Goal: Task Accomplishment & Management: Manage account settings

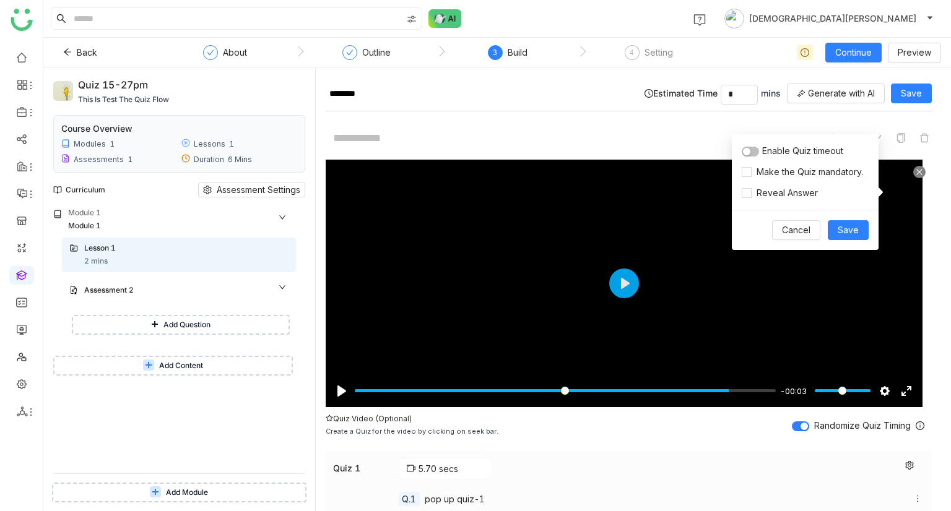
scroll to position [406, 0]
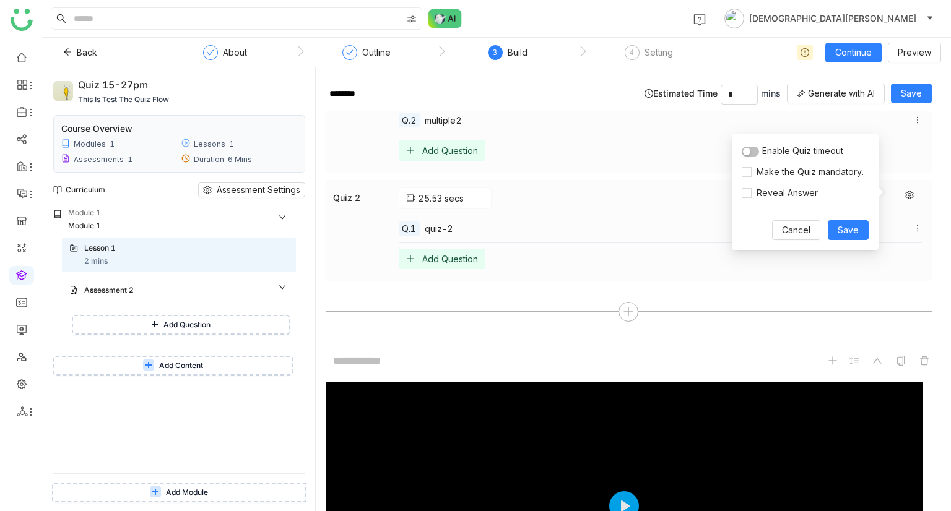
click at [718, 280] on div "Quiz 1 5.70 secs Q.1 pop up quiz-1 Q.2 multiple2 Add Question Quiz 2 25.53 secs…" at bounding box center [629, 162] width 606 height 249
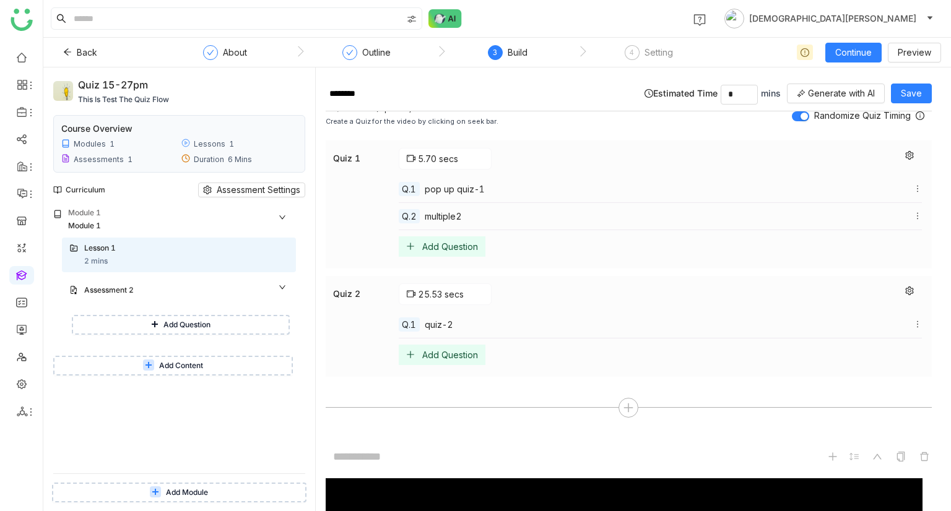
scroll to position [303, 0]
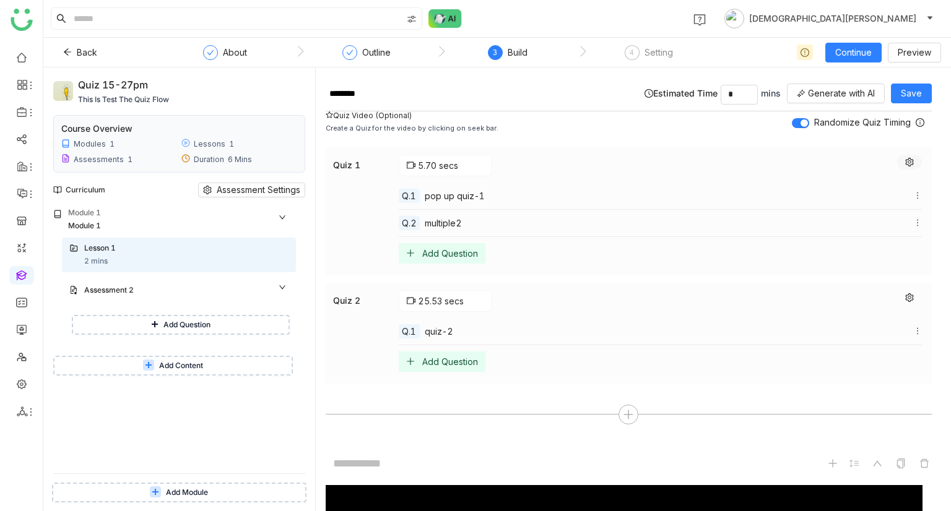
click at [897, 155] on button at bounding box center [909, 162] width 25 height 15
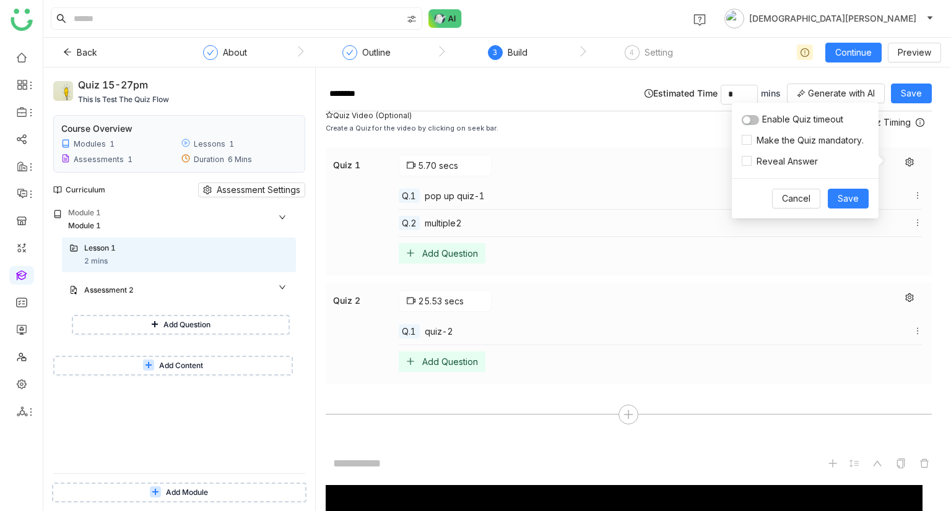
click at [749, 119] on span "button" at bounding box center [746, 119] width 7 height 7
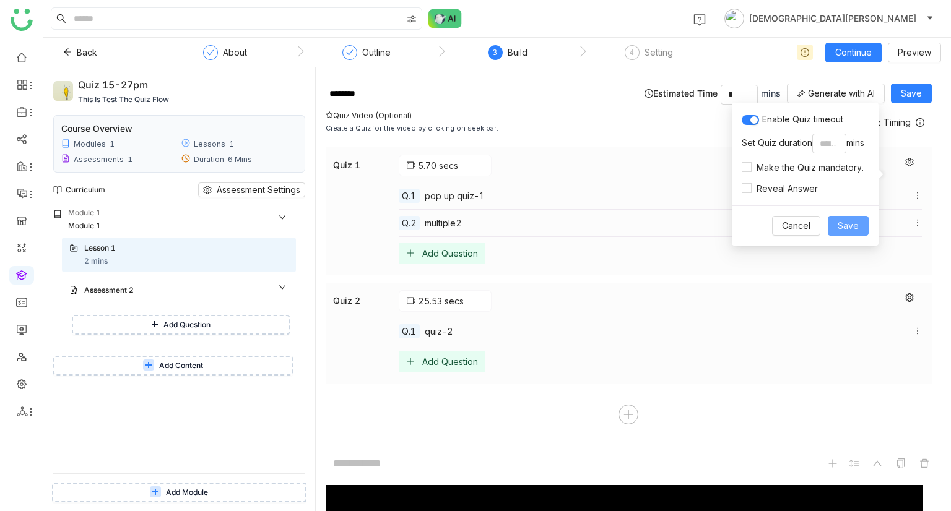
click at [853, 226] on span "Save" at bounding box center [847, 226] width 21 height 14
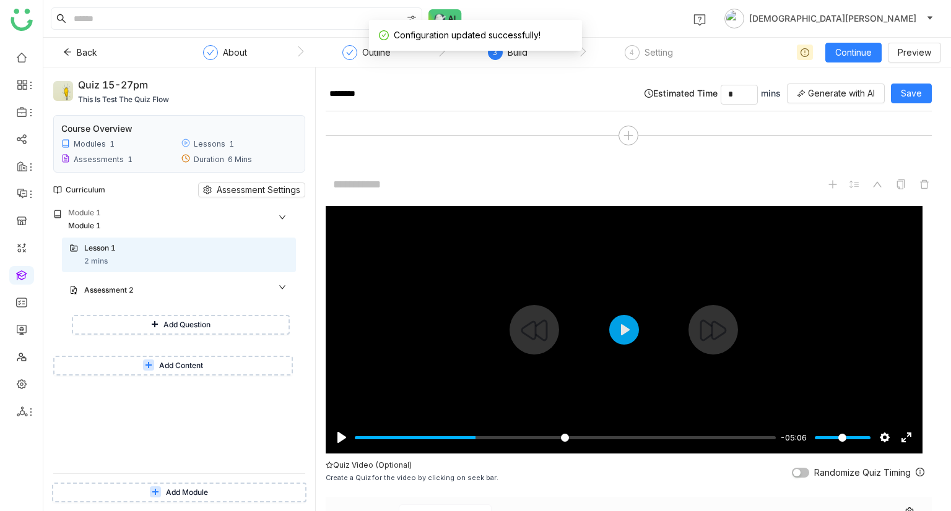
scroll to position [583, 0]
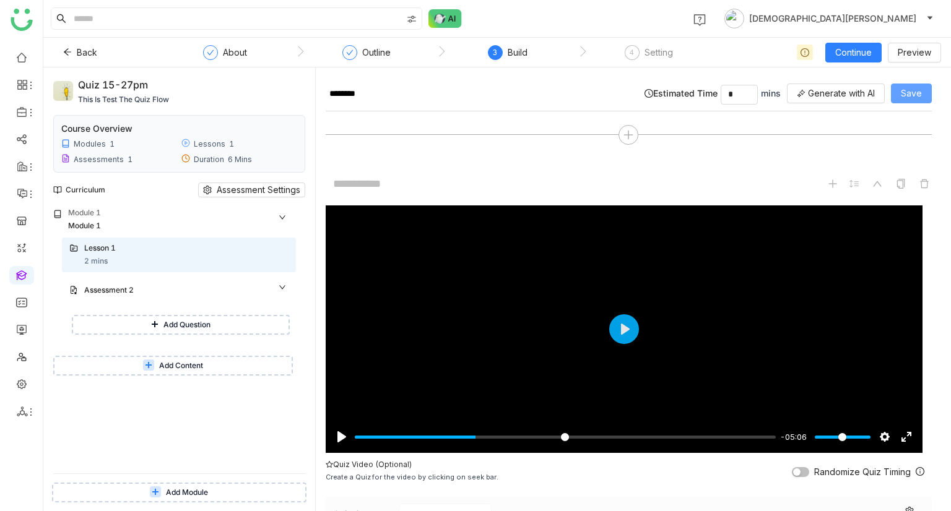
click at [915, 100] on button "Save" at bounding box center [911, 94] width 41 height 20
drag, startPoint x: 146, startPoint y: 85, endPoint x: 104, endPoint y: 82, distance: 42.2
click at [104, 82] on div "Quiz 15-27pm" at bounding box center [179, 85] width 202 height 16
drag, startPoint x: 77, startPoint y: 82, endPoint x: 149, endPoint y: 89, distance: 72.1
click at [149, 89] on div "Quiz 15-27pm" at bounding box center [179, 85] width 202 height 16
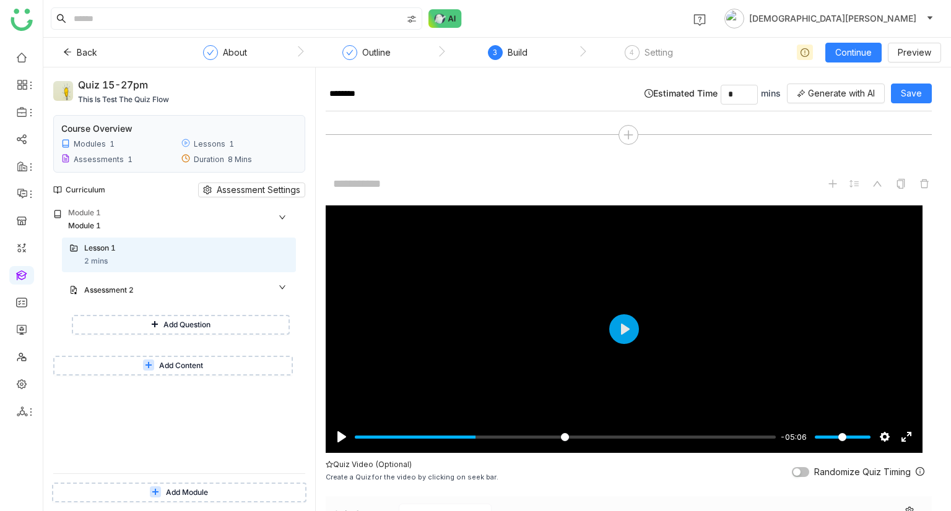
copy div "Quiz 15-27pm"
click at [914, 89] on span "Save" at bounding box center [911, 94] width 21 height 14
click at [852, 46] on span "Continue" at bounding box center [853, 53] width 37 height 14
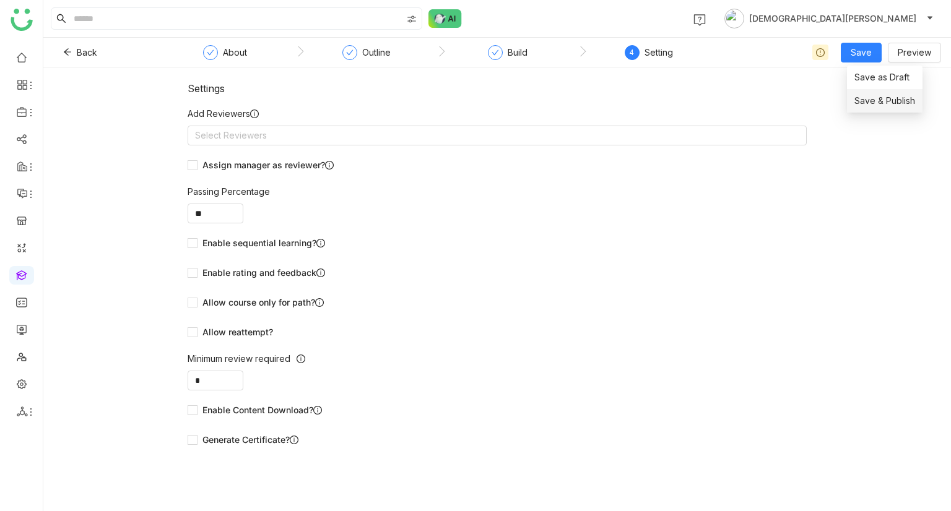
click at [890, 108] on li "Save & Publish" at bounding box center [885, 101] width 76 height 24
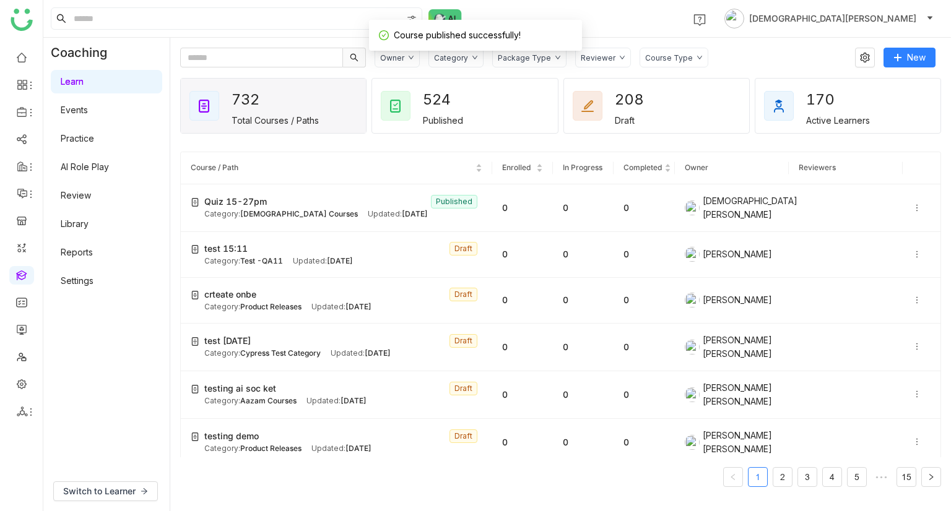
click at [88, 105] on link "Events" at bounding box center [74, 110] width 27 height 11
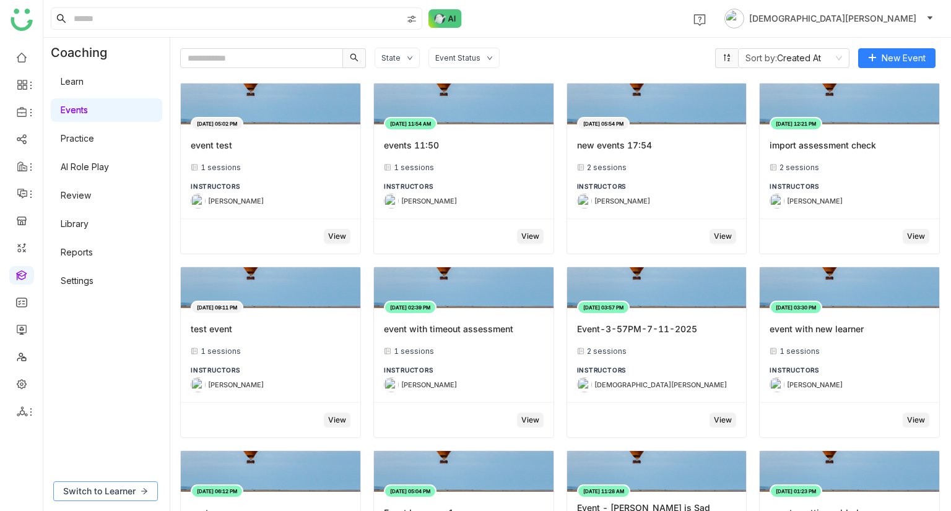
click at [113, 491] on span "Switch to Learner" at bounding box center [99, 492] width 72 height 14
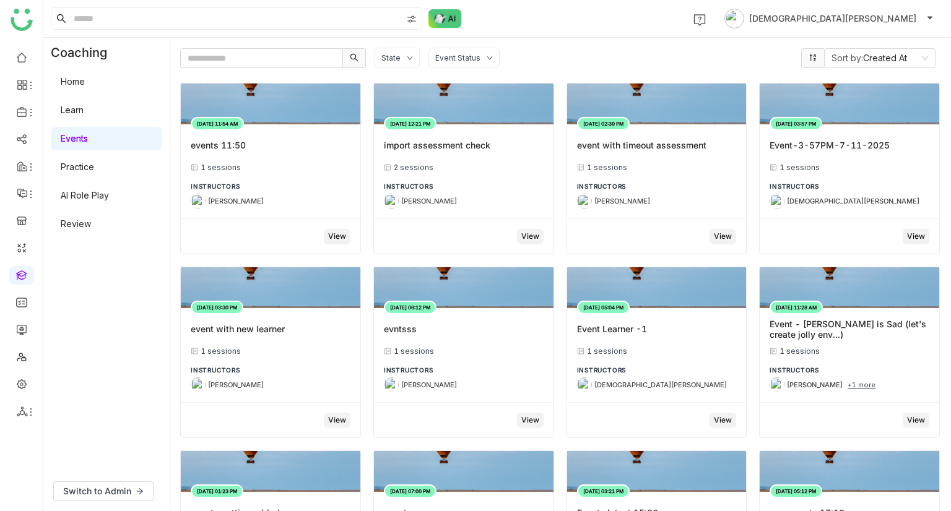
click at [84, 105] on link "Learn" at bounding box center [72, 110] width 23 height 11
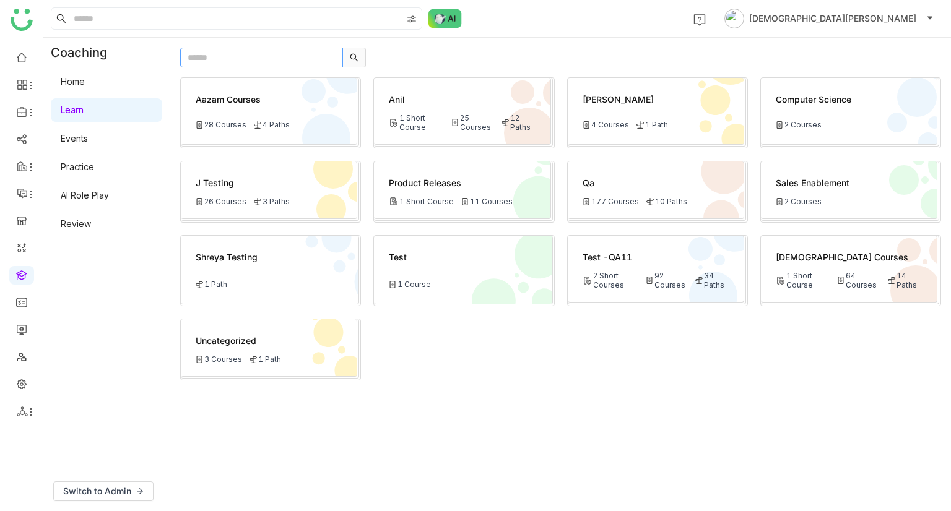
paste input "**********"
click at [243, 49] on input "**********" at bounding box center [261, 58] width 163 height 20
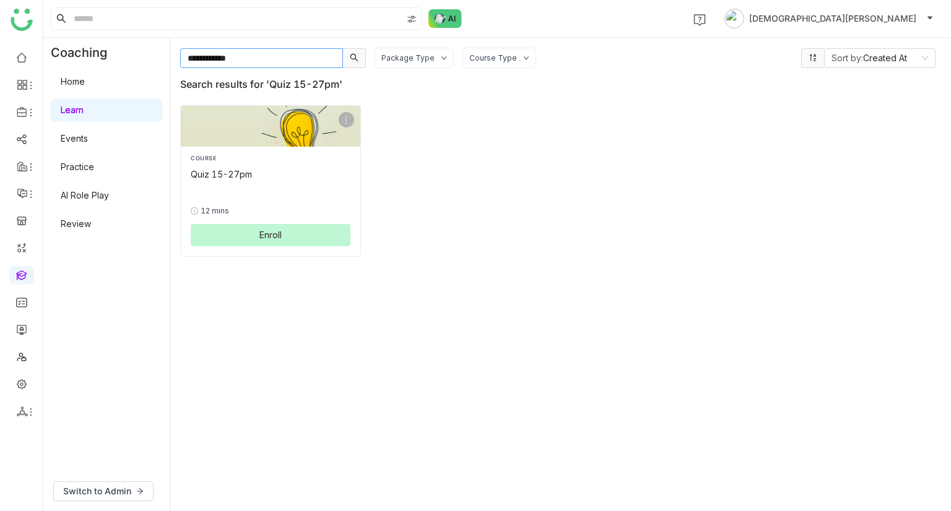
type input "**********"
click at [261, 228] on span "Enroll" at bounding box center [270, 234] width 22 height 13
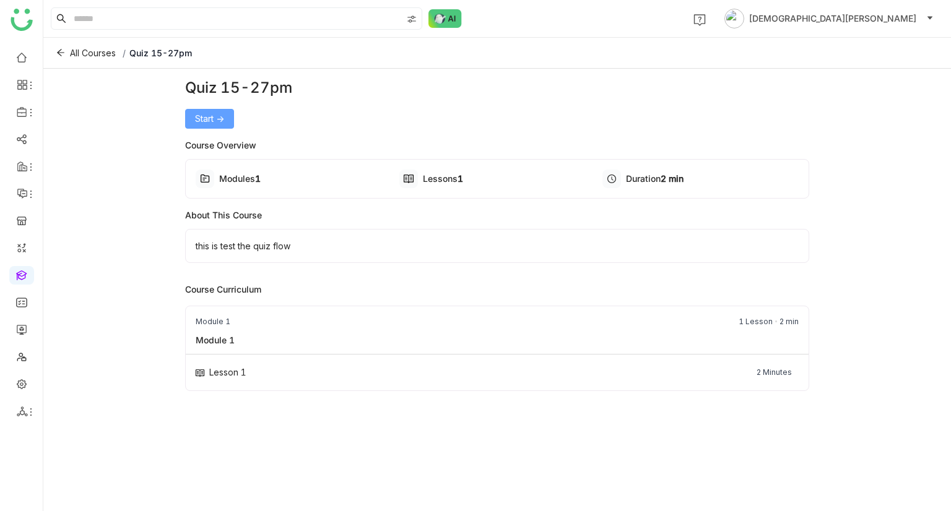
click at [220, 120] on span "Start ->" at bounding box center [209, 119] width 29 height 14
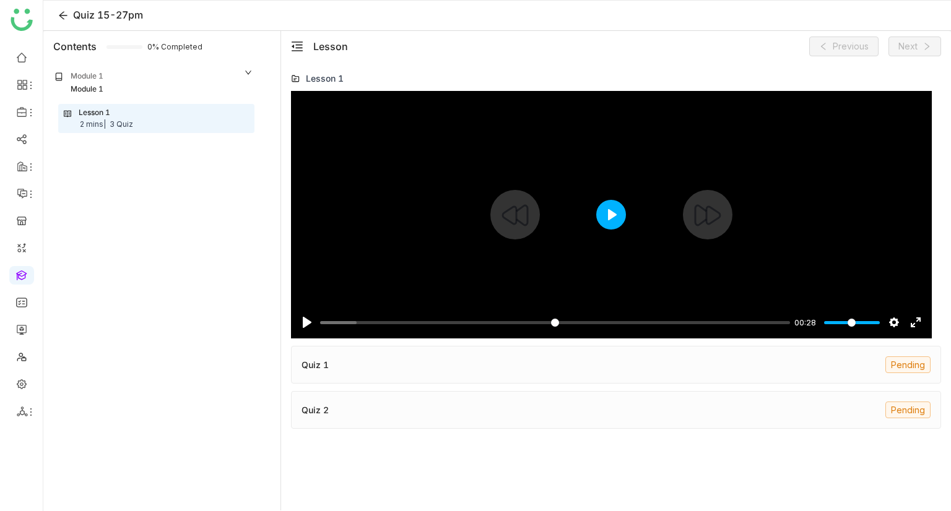
click at [604, 216] on button "Play" at bounding box center [611, 215] width 30 height 30
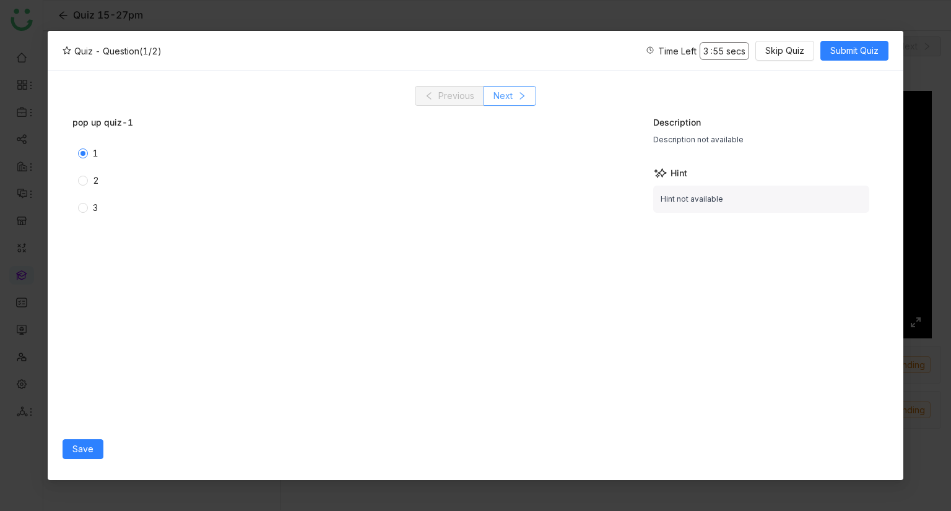
click at [516, 100] on button "Next" at bounding box center [509, 96] width 53 height 20
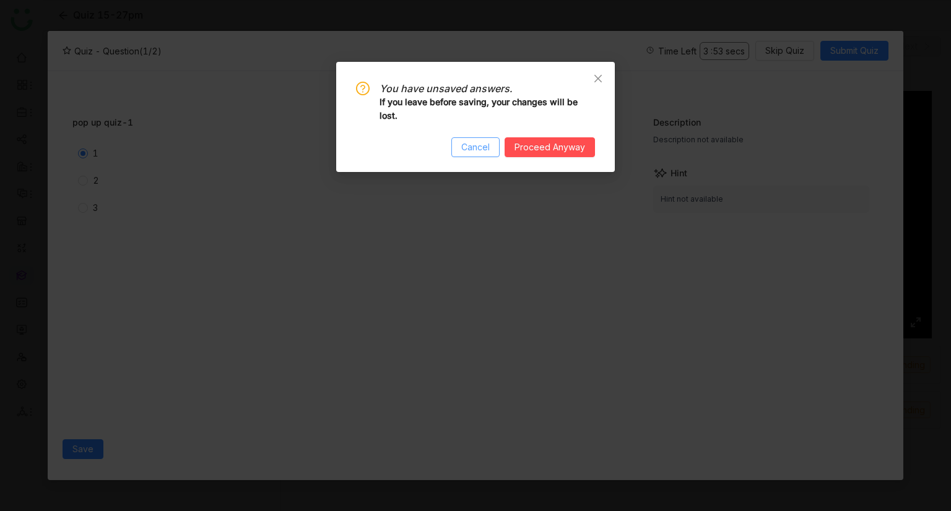
click at [479, 152] on span "Cancel" at bounding box center [475, 147] width 28 height 14
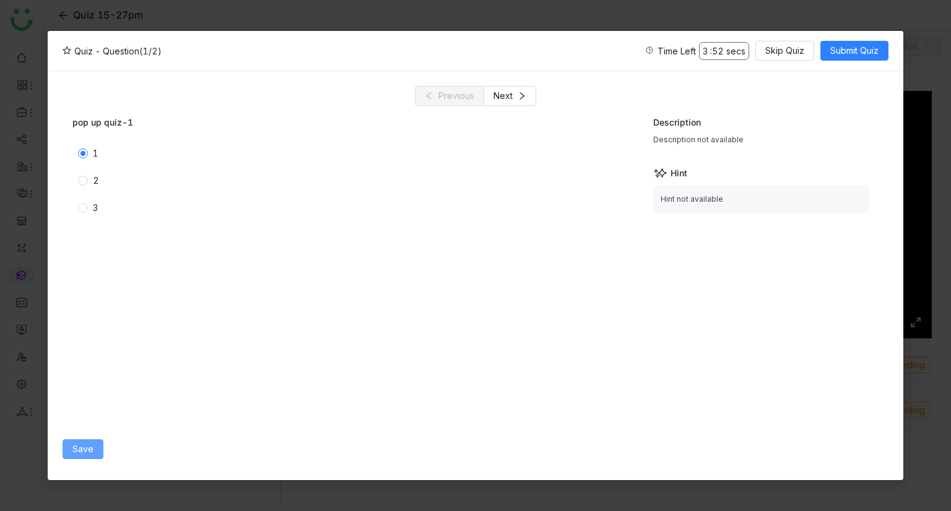
click at [84, 447] on span "Save" at bounding box center [82, 450] width 21 height 14
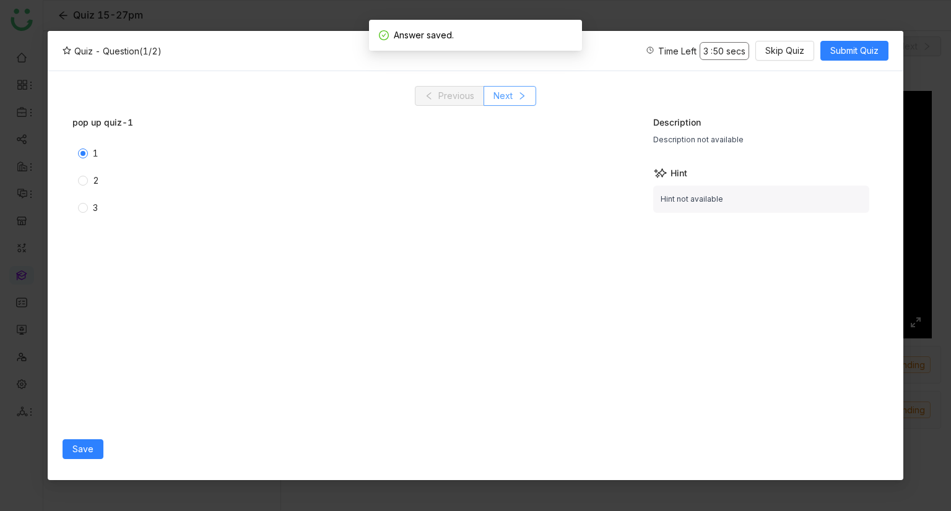
click at [516, 95] on button "Next" at bounding box center [509, 96] width 53 height 20
click at [89, 153] on span "1" at bounding box center [95, 154] width 15 height 14
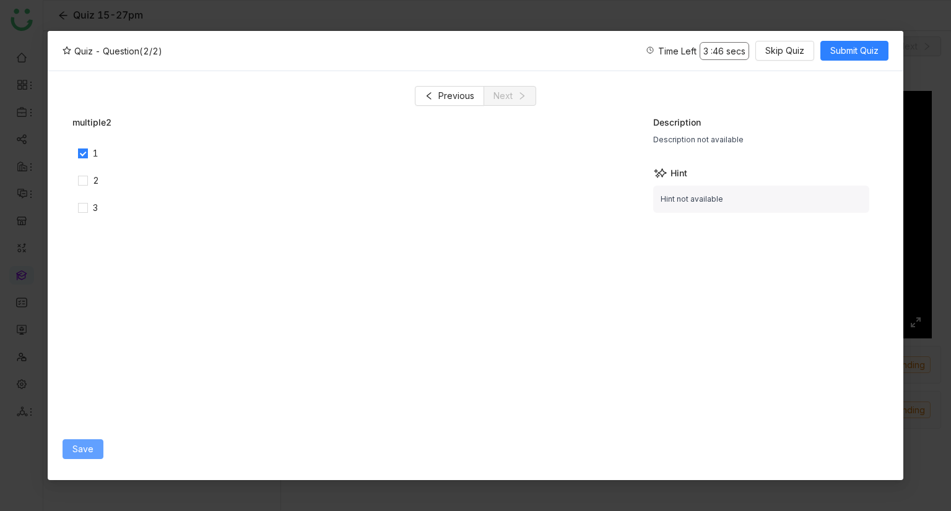
click at [87, 449] on span "Save" at bounding box center [82, 450] width 21 height 14
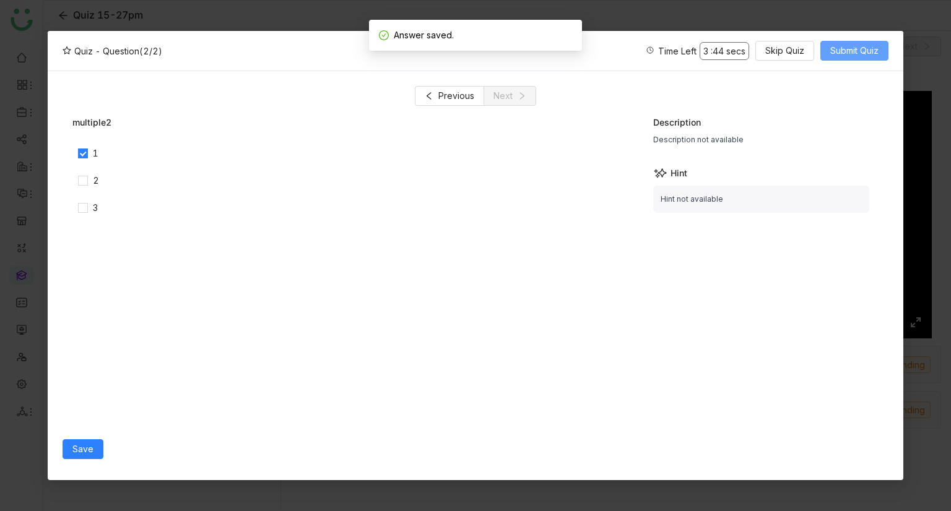
click at [847, 51] on span "Submit Quiz" at bounding box center [854, 51] width 48 height 14
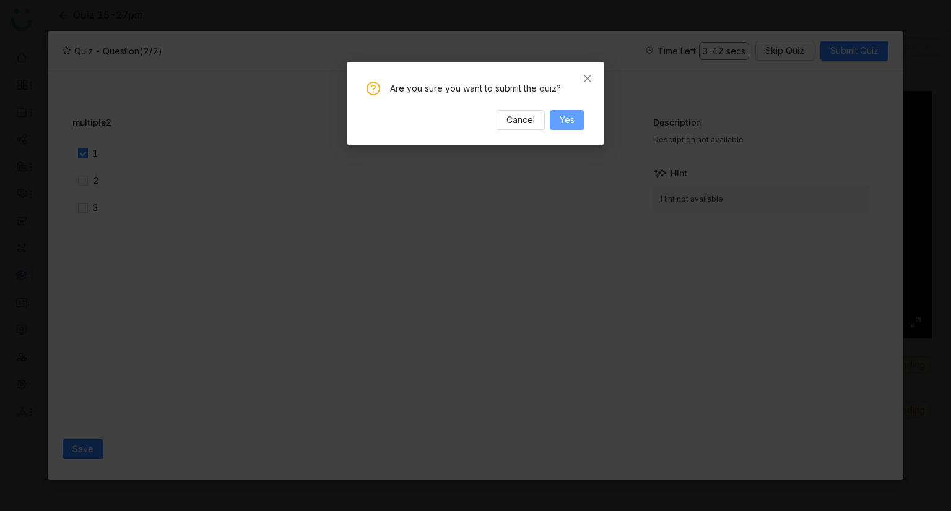
click at [571, 118] on span "Yes" at bounding box center [566, 120] width 15 height 14
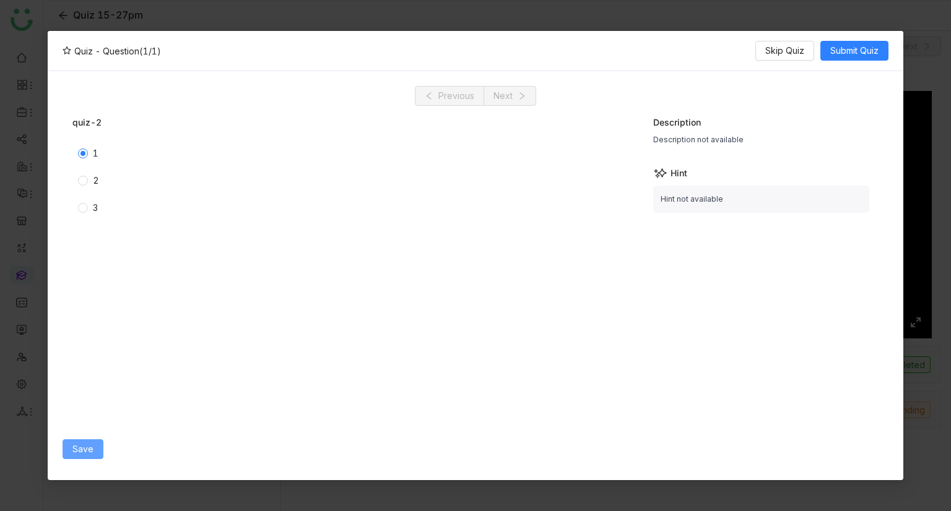
click at [95, 452] on button "Save" at bounding box center [83, 449] width 41 height 20
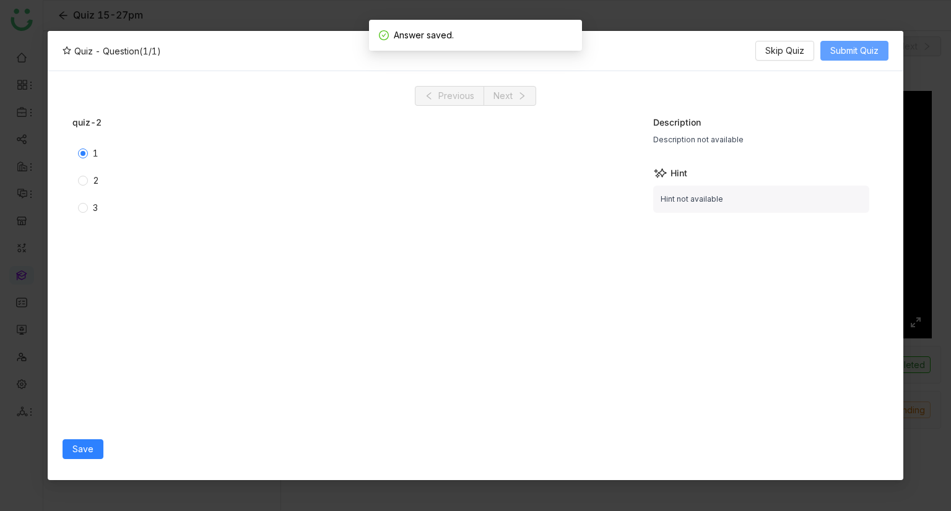
click at [864, 50] on span "Submit Quiz" at bounding box center [854, 51] width 48 height 14
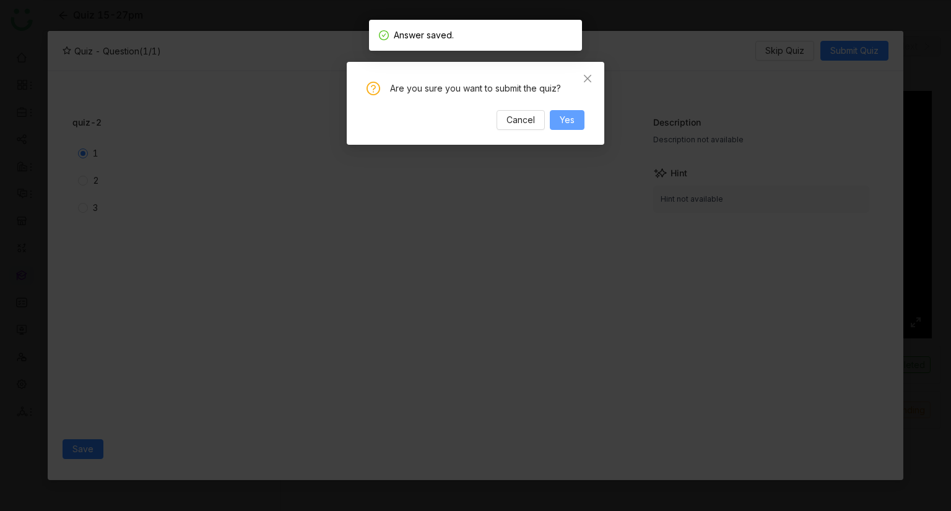
click at [562, 122] on span "Yes" at bounding box center [566, 120] width 15 height 14
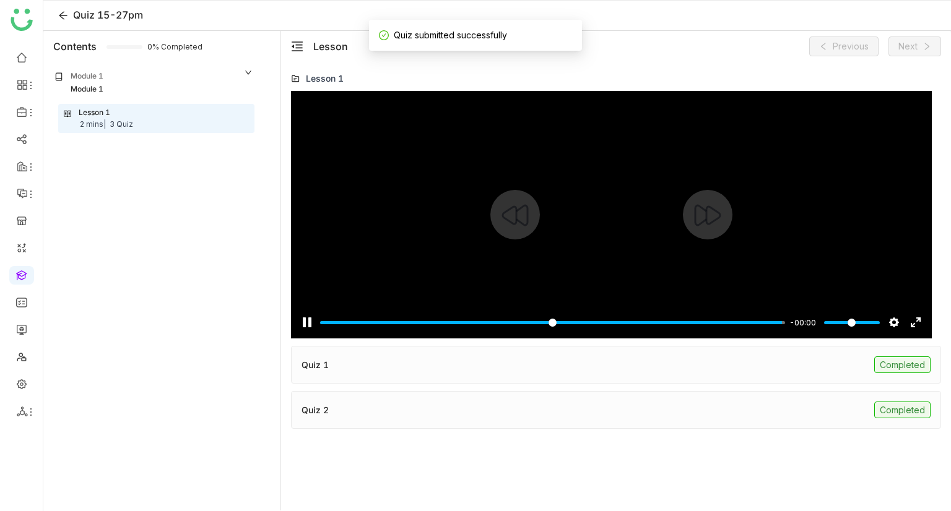
type input "***"
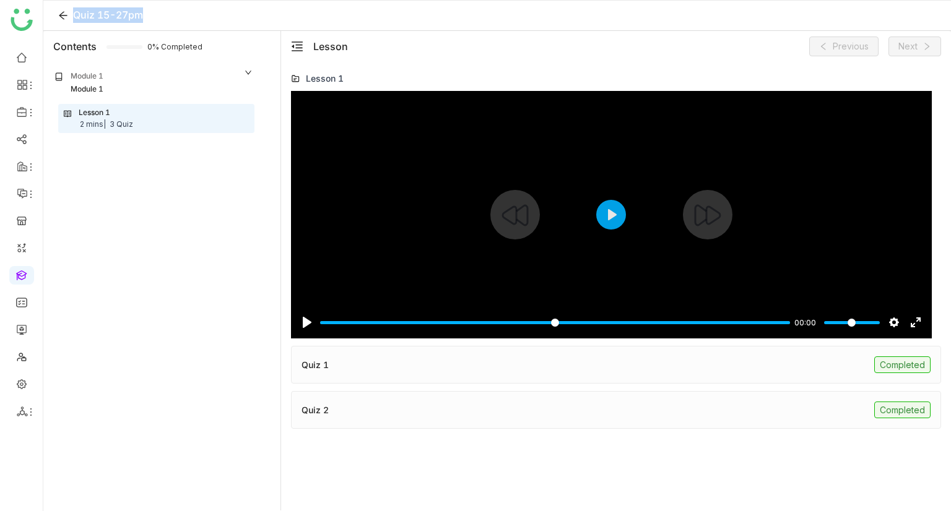
drag, startPoint x: 150, startPoint y: 15, endPoint x: 73, endPoint y: 16, distance: 76.7
click at [73, 16] on div "Quiz 15-27pm" at bounding box center [496, 16] width 907 height 30
copy span "Quiz 15-27pm"
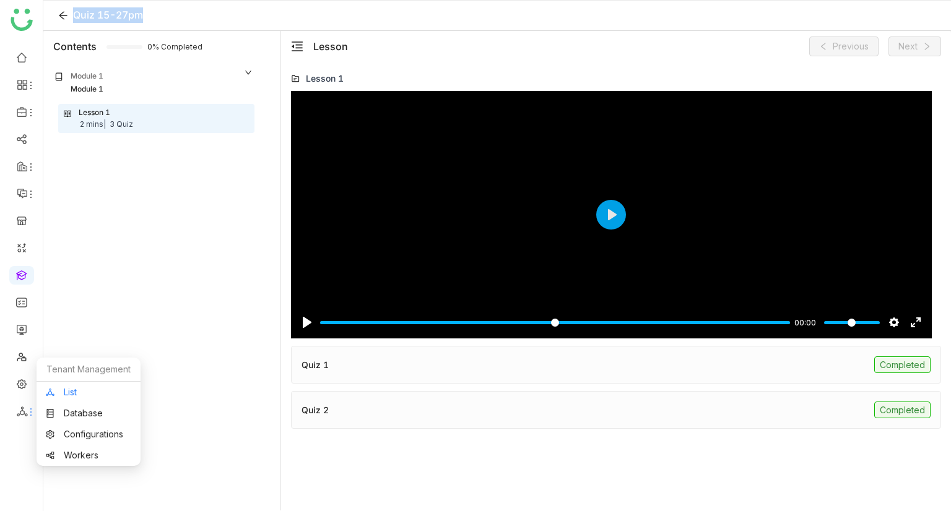
click at [90, 388] on link "List" at bounding box center [88, 392] width 85 height 9
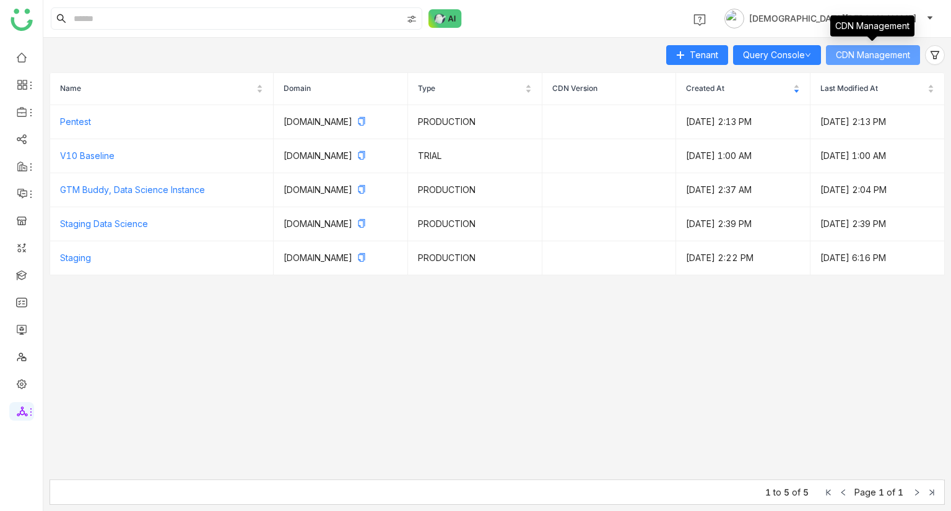
click at [874, 56] on span "CDN Management" at bounding box center [873, 55] width 74 height 14
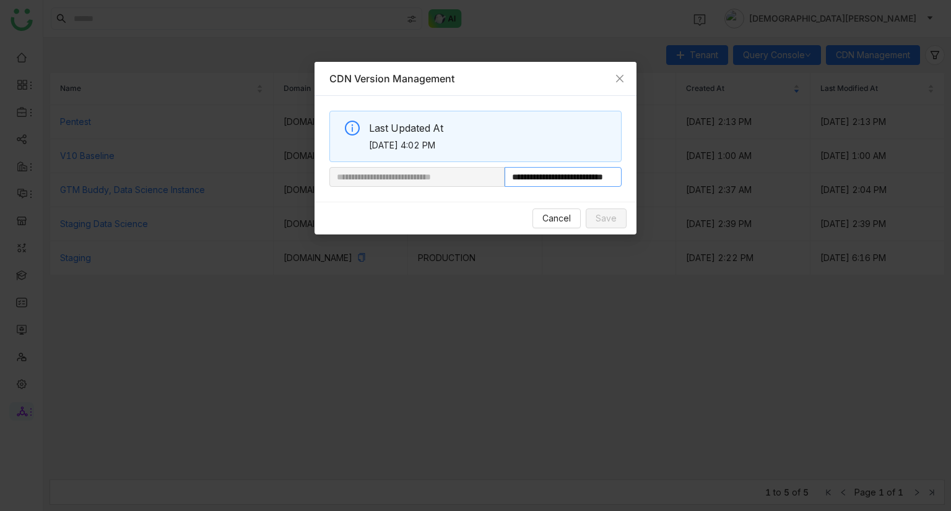
scroll to position [0, 46]
drag, startPoint x: 548, startPoint y: 178, endPoint x: 681, endPoint y: 166, distance: 133.5
click at [681, 166] on nz-modal-container "**********" at bounding box center [475, 255] width 951 height 511
click at [620, 69] on span "Close" at bounding box center [619, 78] width 33 height 33
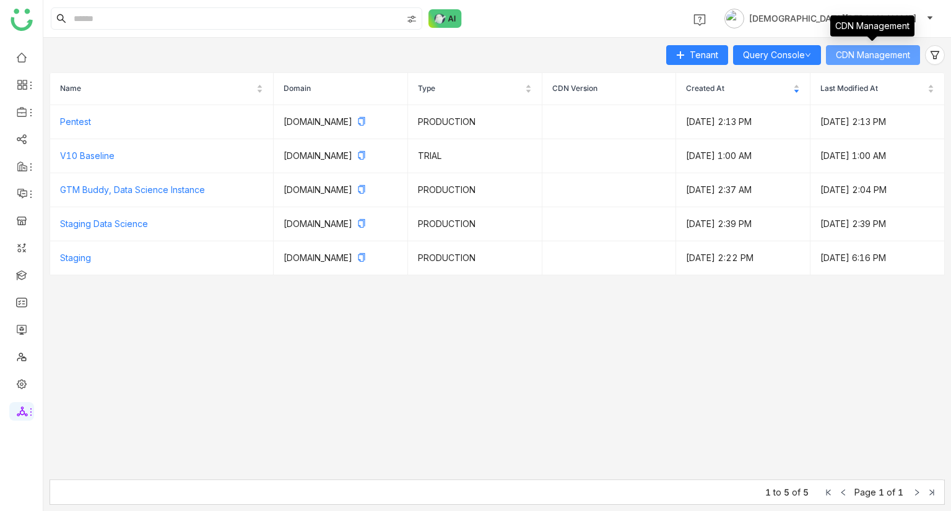
click at [862, 48] on span "CDN Management" at bounding box center [873, 55] width 74 height 14
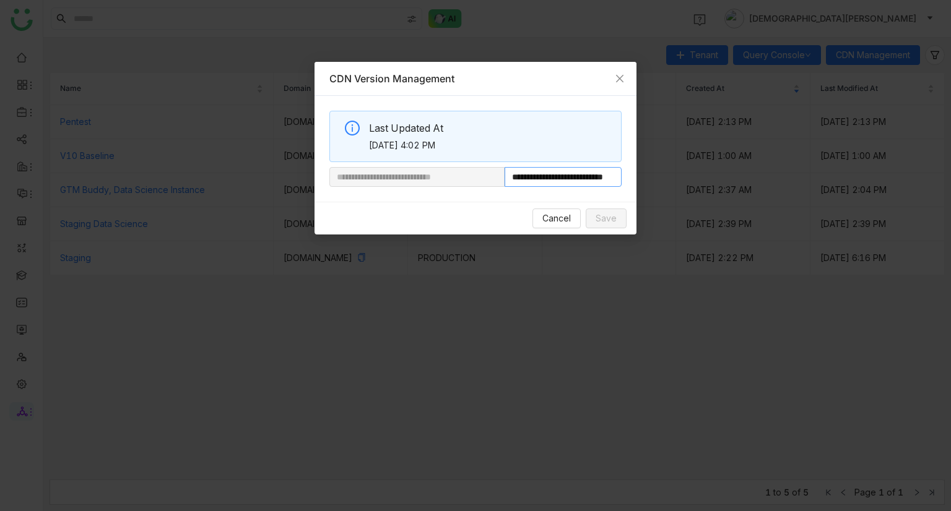
scroll to position [0, 46]
drag, startPoint x: 545, startPoint y: 176, endPoint x: 740, endPoint y: 185, distance: 194.6
click at [740, 185] on nz-modal-container "**********" at bounding box center [475, 255] width 951 height 511
paste input "text"
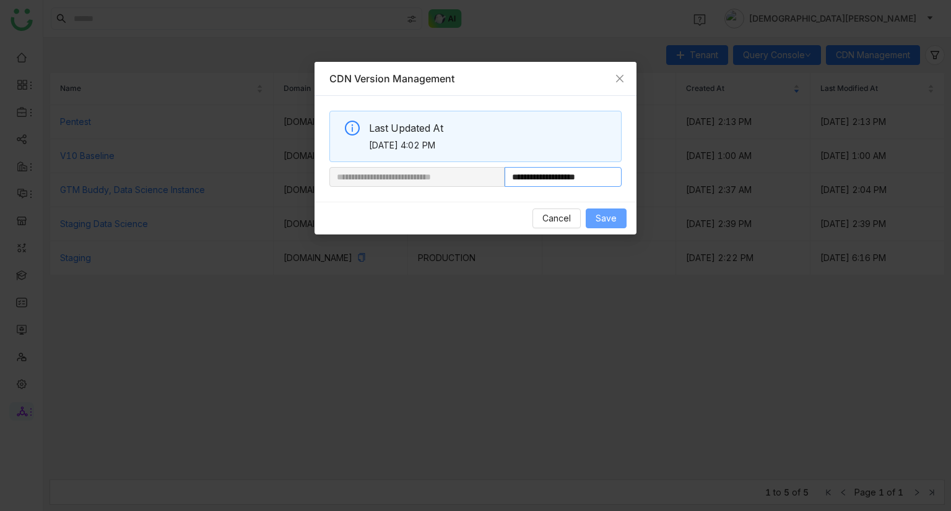
type input "**********"
click at [603, 212] on span "Save" at bounding box center [605, 219] width 21 height 14
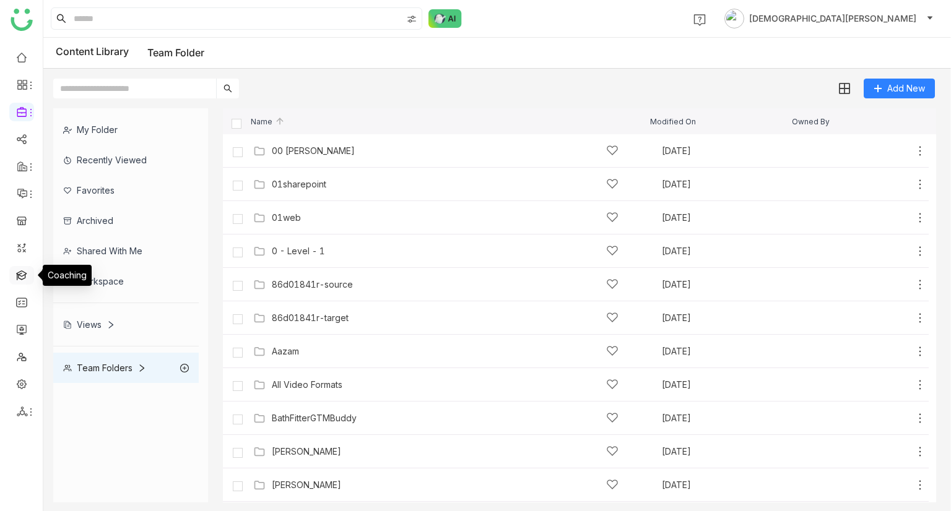
click at [16, 280] on link at bounding box center [21, 274] width 11 height 11
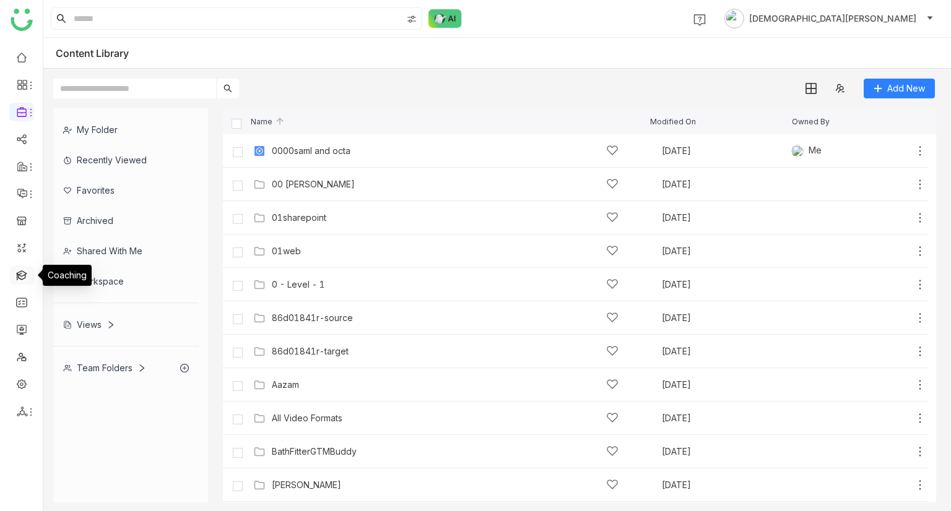
click at [17, 278] on link at bounding box center [21, 274] width 11 height 11
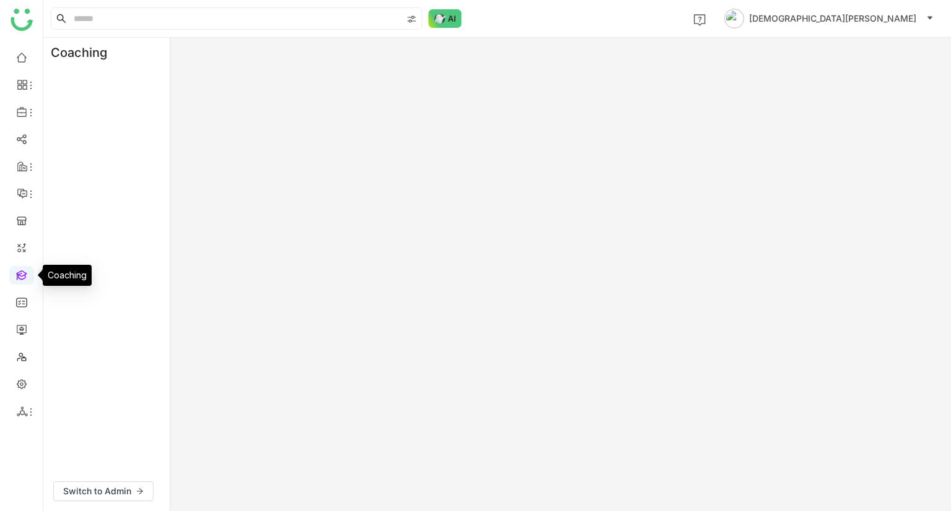
click at [17, 278] on link at bounding box center [21, 274] width 11 height 11
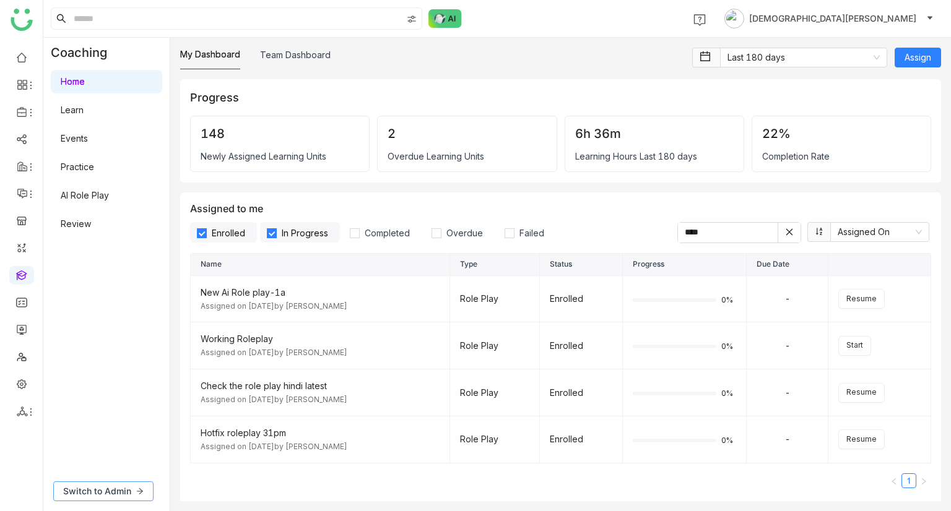
click at [89, 491] on span "Switch to Admin" at bounding box center [97, 492] width 68 height 14
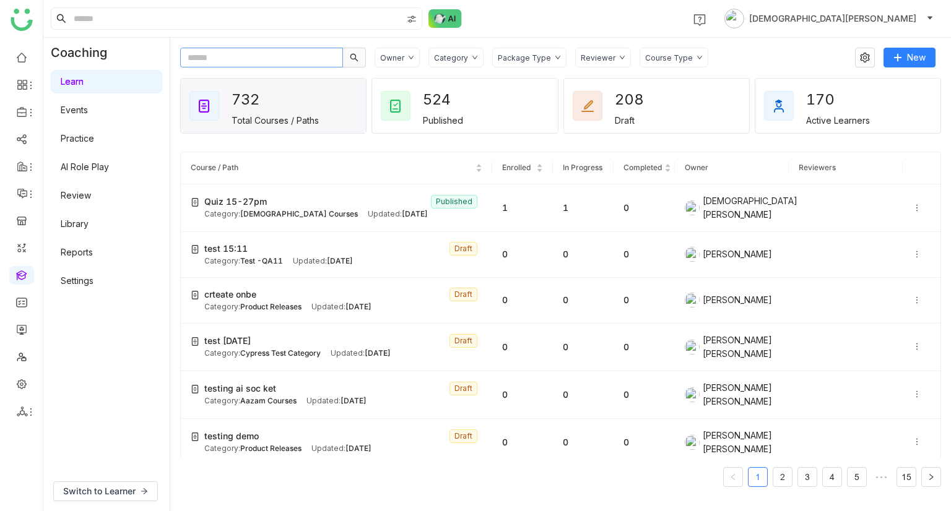
click at [207, 63] on input "text" at bounding box center [261, 58] width 163 height 20
paste input "**********"
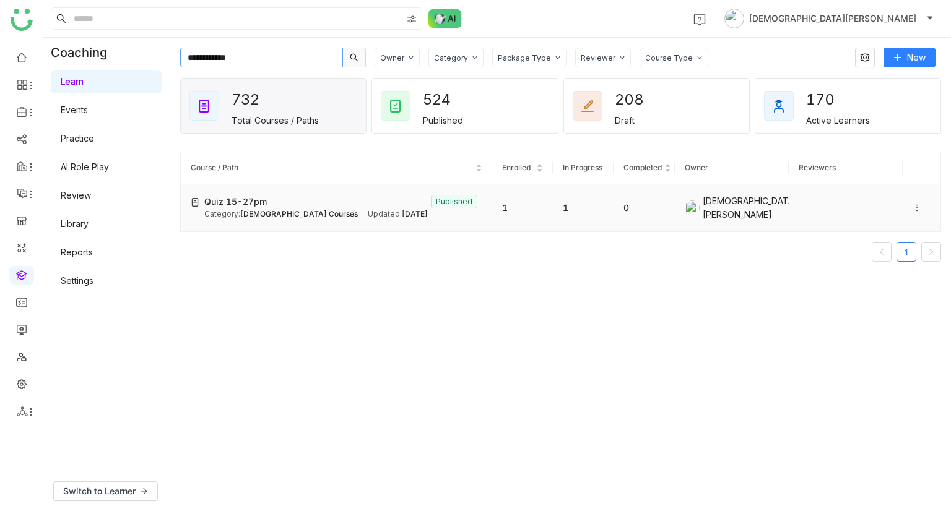
type input "**********"
click at [237, 204] on span "Quiz 15-27pm" at bounding box center [235, 202] width 63 height 14
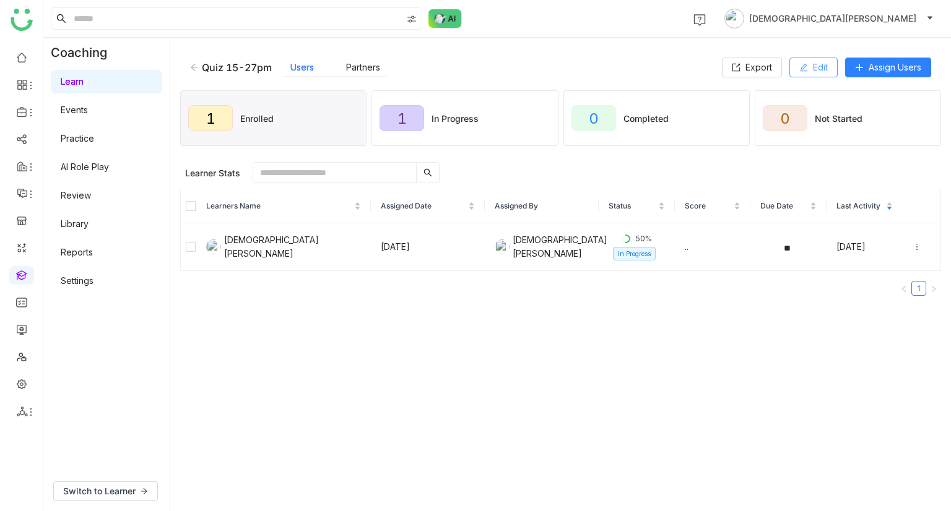
click at [813, 69] on span "Edit" at bounding box center [820, 68] width 15 height 14
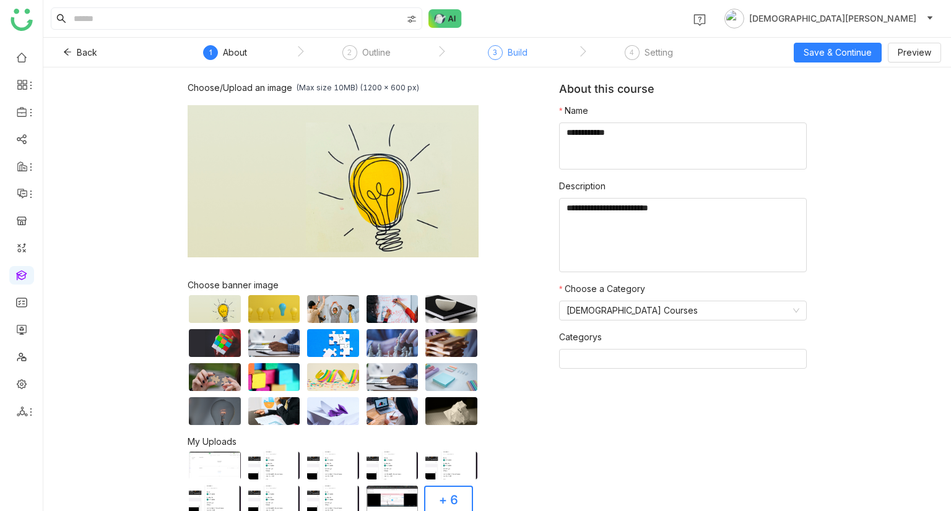
click at [490, 54] on div "3" at bounding box center [495, 52] width 15 height 15
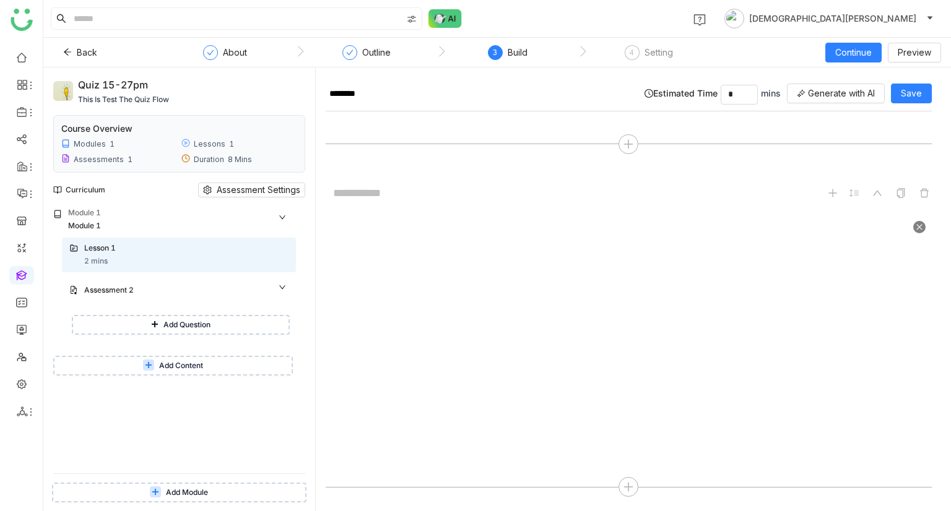
scroll to position [524, 0]
click at [622, 371] on div at bounding box center [629, 388] width 606 height 248
drag, startPoint x: 149, startPoint y: 85, endPoint x: 75, endPoint y: 82, distance: 74.3
click at [75, 82] on div "Quiz 15-27pm this is test the quiz flow" at bounding box center [179, 91] width 252 height 28
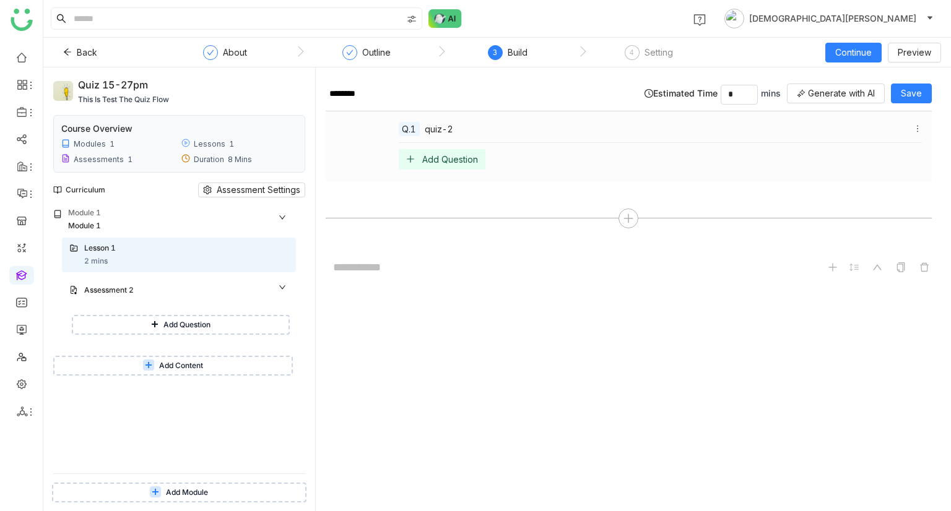
copy div "Quiz 15-27pm"
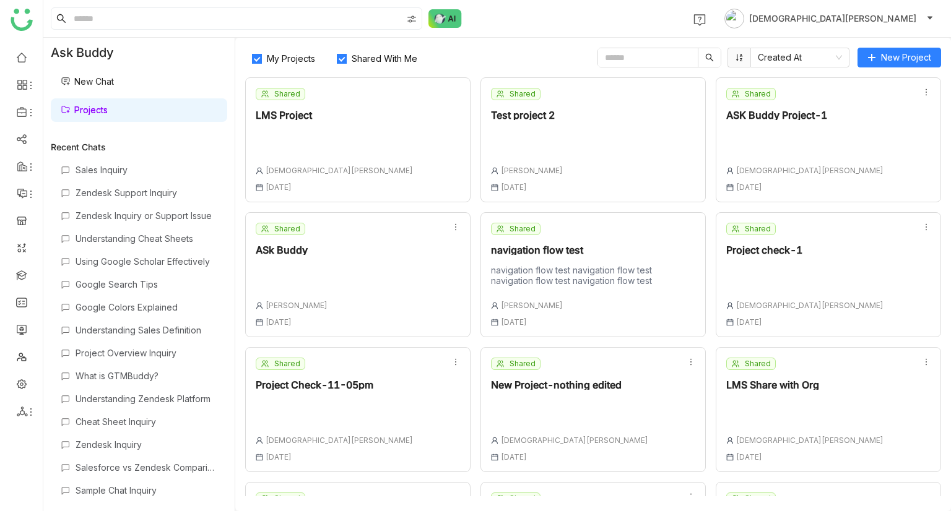
scroll to position [111, 0]
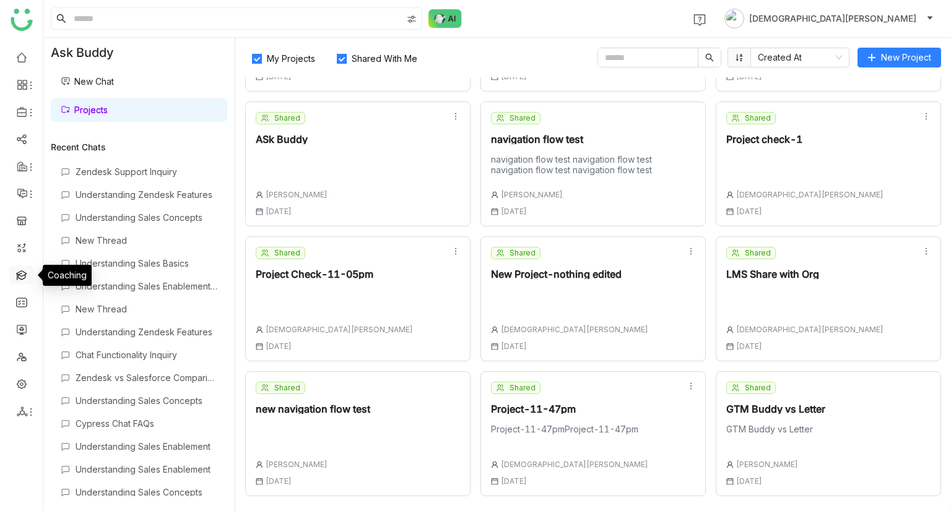
click at [19, 273] on link at bounding box center [21, 274] width 11 height 11
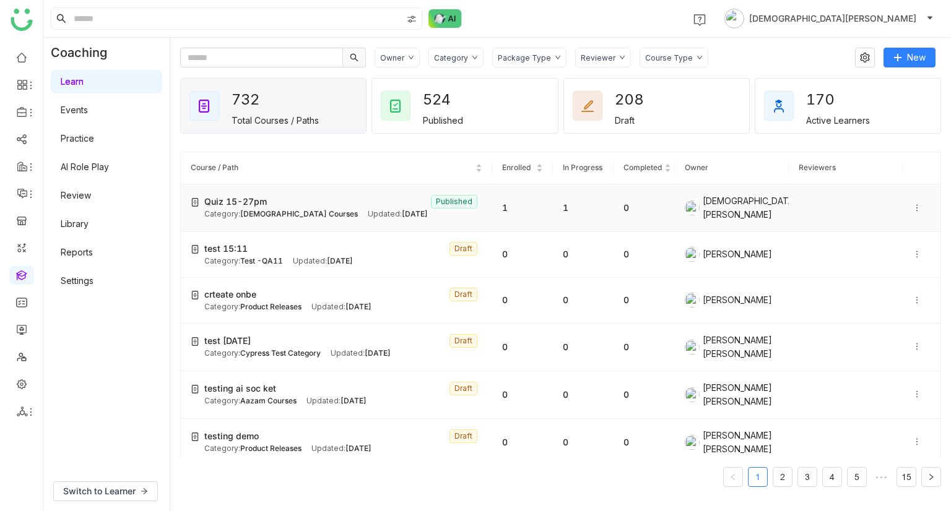
click at [912, 208] on icon at bounding box center [916, 208] width 9 height 9
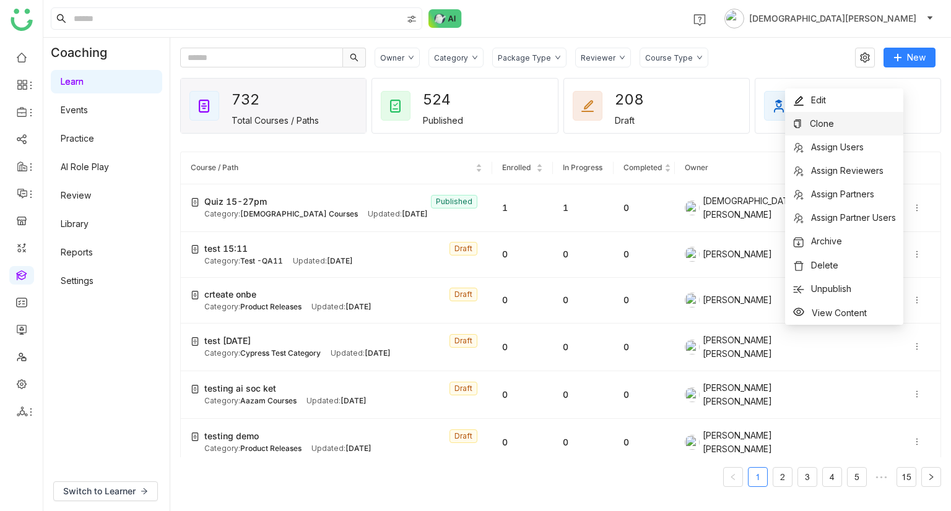
click at [811, 124] on span "Clone" at bounding box center [822, 123] width 24 height 11
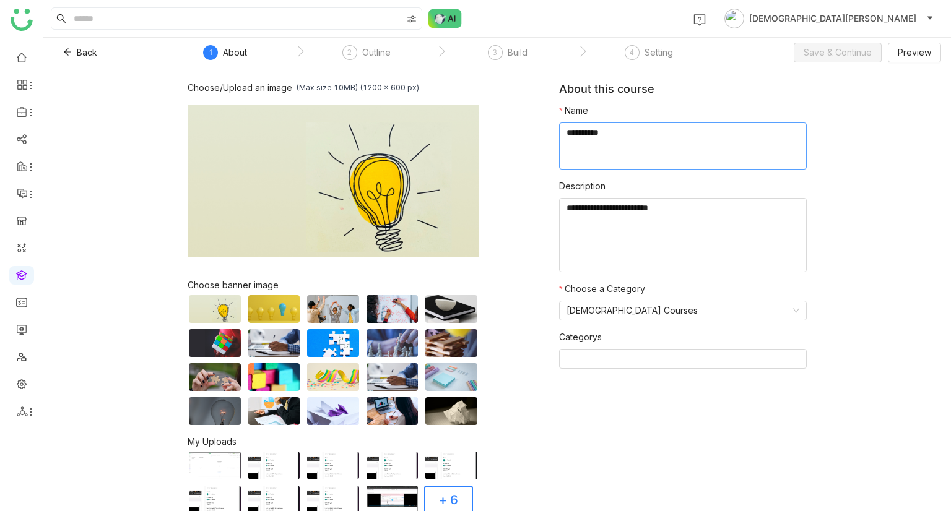
click at [589, 155] on textarea at bounding box center [683, 146] width 248 height 47
type textarea "**********"
click at [844, 54] on span "Save & Continue" at bounding box center [837, 53] width 68 height 14
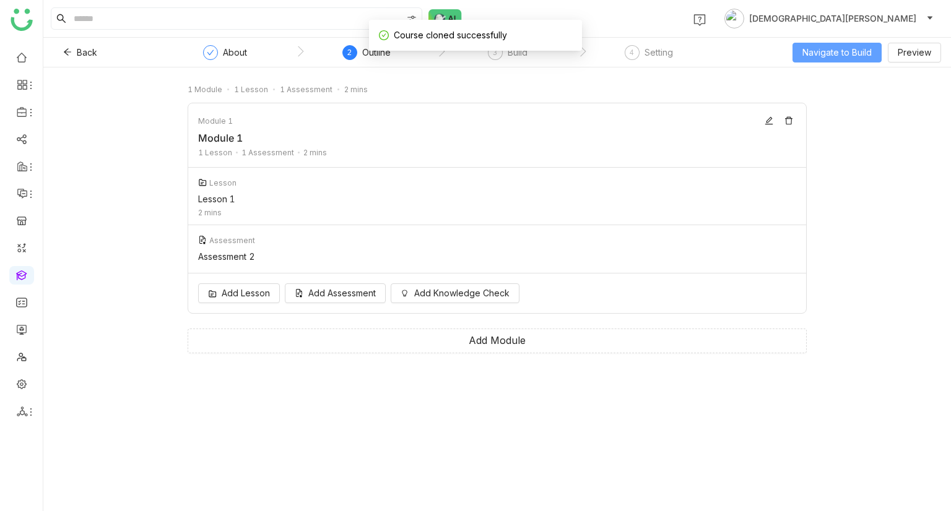
click at [854, 56] on span "Navigate to Build" at bounding box center [836, 53] width 69 height 14
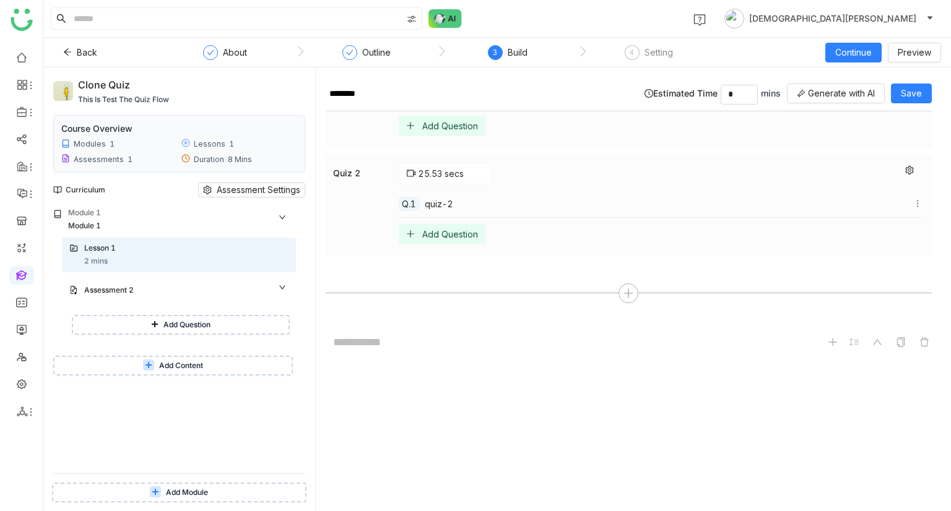
scroll to position [574, 0]
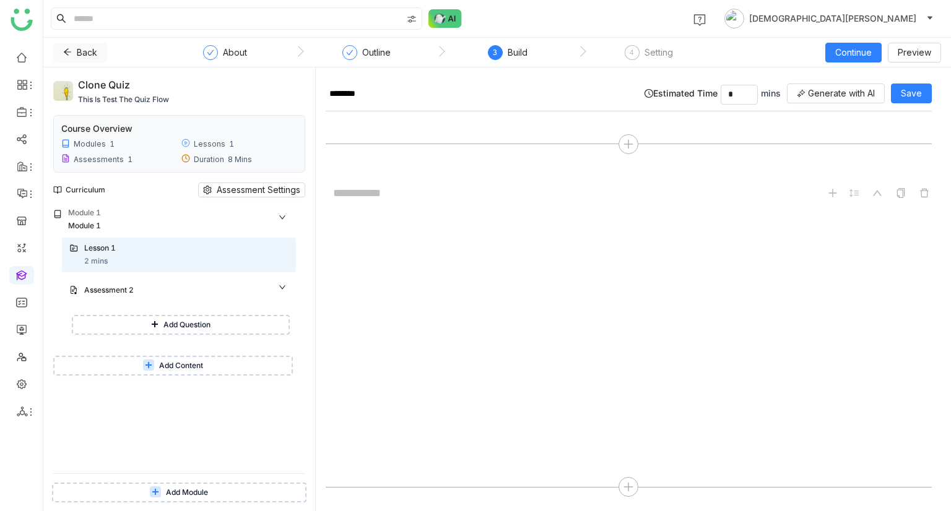
click at [69, 51] on icon at bounding box center [67, 52] width 9 height 9
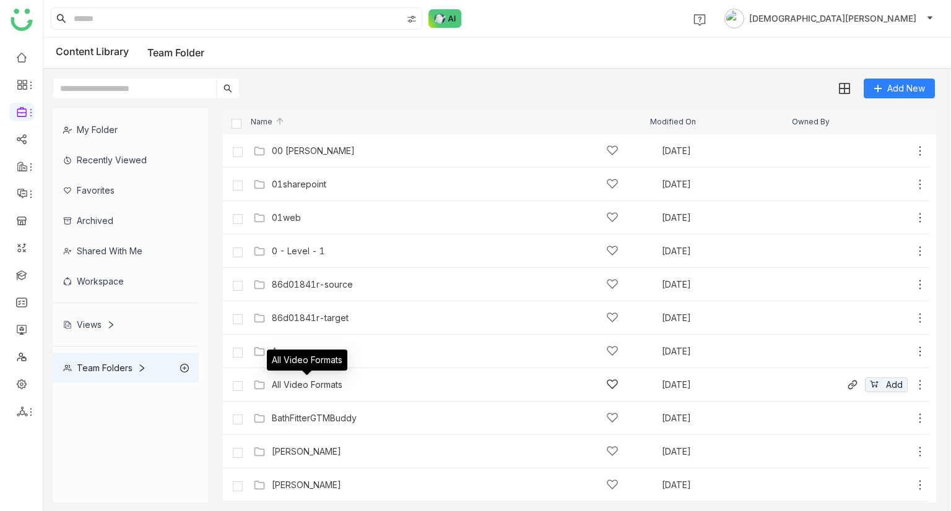
click at [310, 389] on div "All Video Formats" at bounding box center [307, 385] width 71 height 10
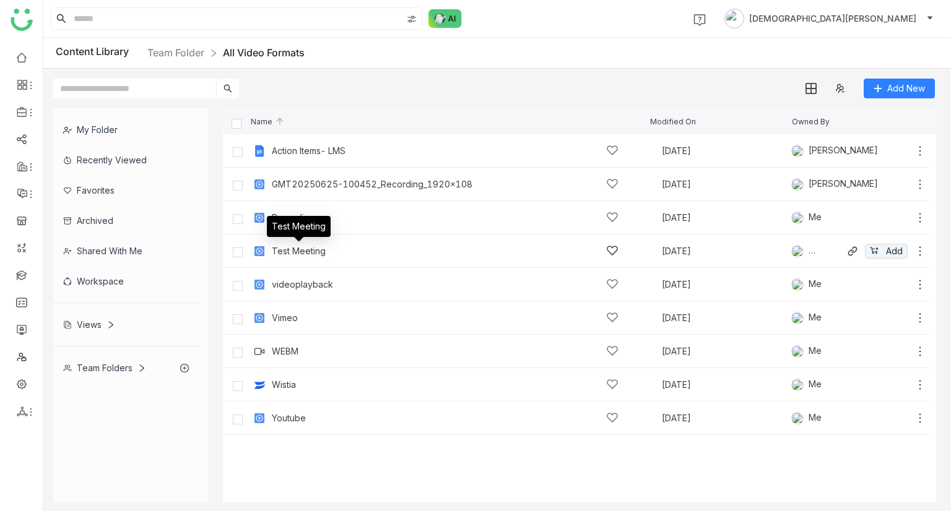
click at [286, 248] on div "Test Meeting" at bounding box center [299, 251] width 54 height 10
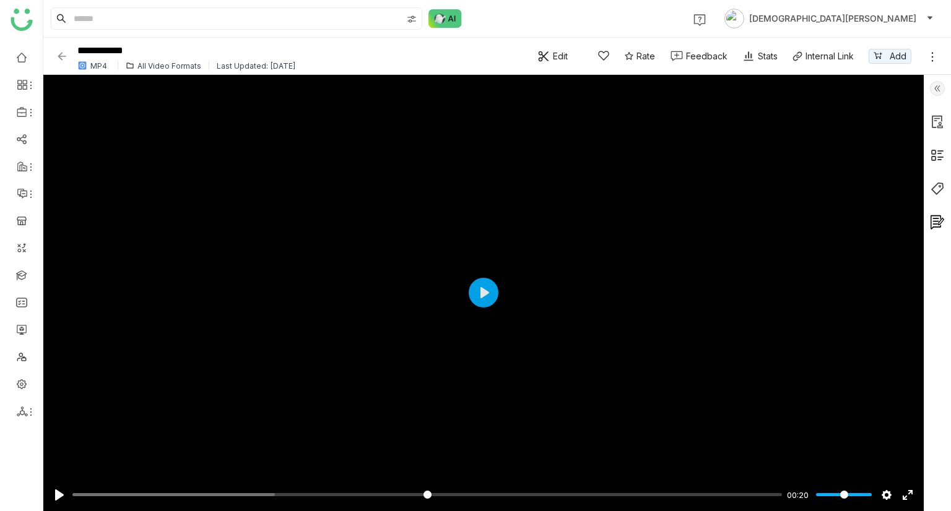
click at [59, 59] on img at bounding box center [62, 56] width 12 height 12
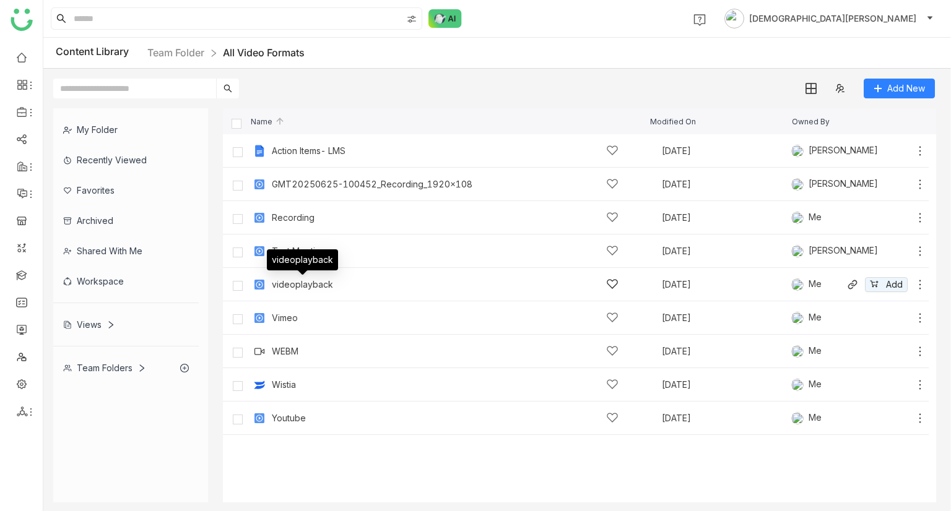
click at [318, 288] on div "videoplayback" at bounding box center [302, 285] width 61 height 10
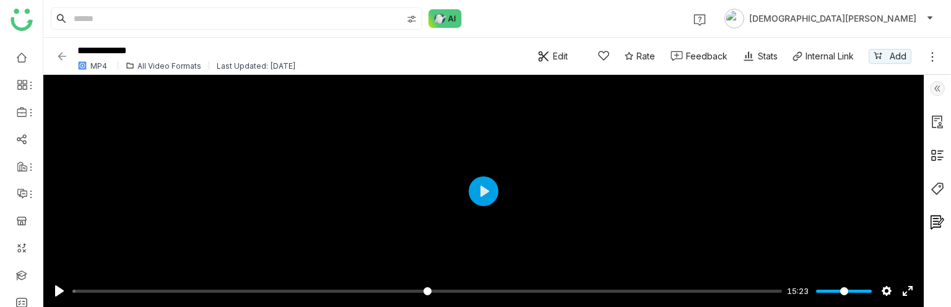
click at [58, 57] on img at bounding box center [62, 56] width 12 height 12
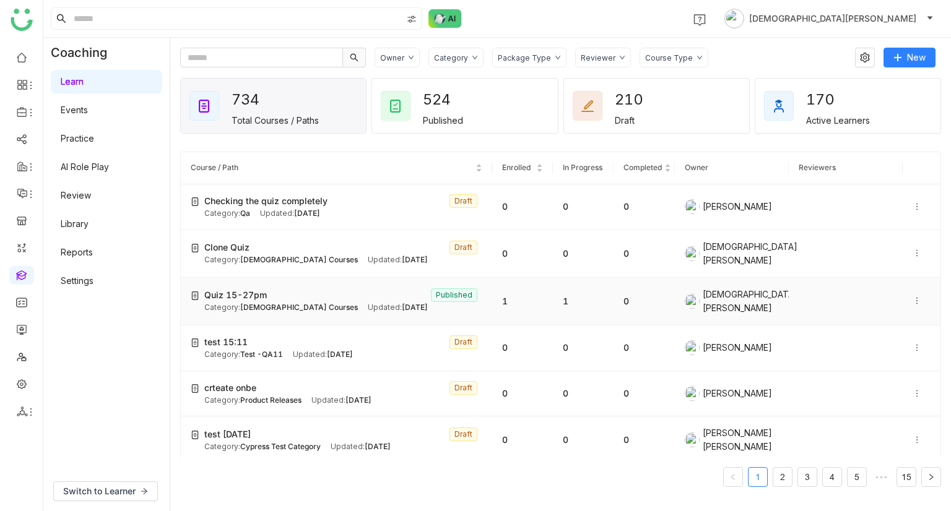
click at [912, 296] on icon at bounding box center [916, 300] width 9 height 9
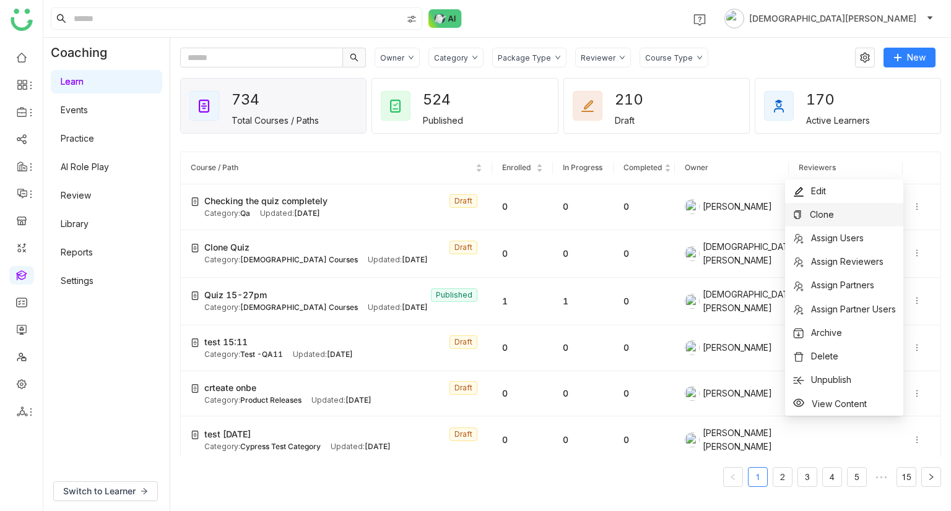
click at [840, 209] on li "Clone" at bounding box center [844, 215] width 118 height 24
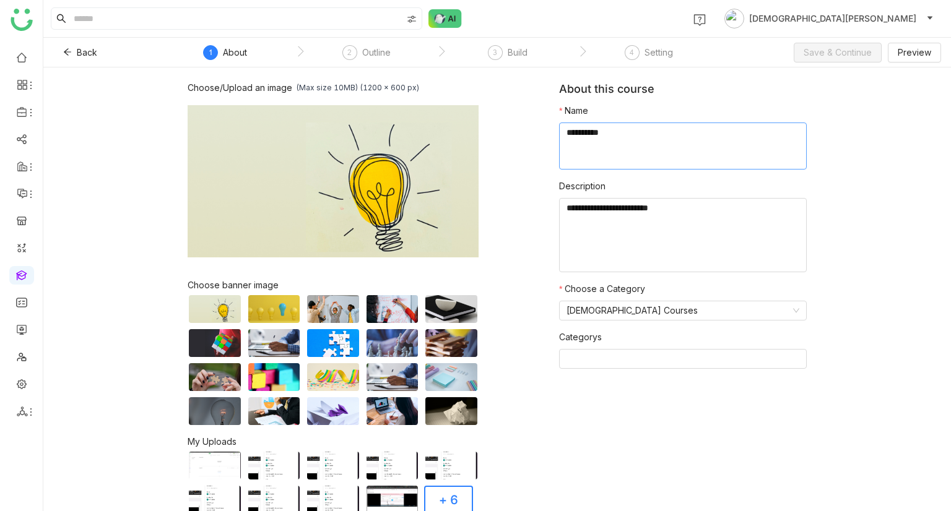
click at [579, 140] on textarea at bounding box center [683, 146] width 248 height 47
type textarea "**********"
click at [819, 46] on span "Save & Continue" at bounding box center [837, 53] width 68 height 14
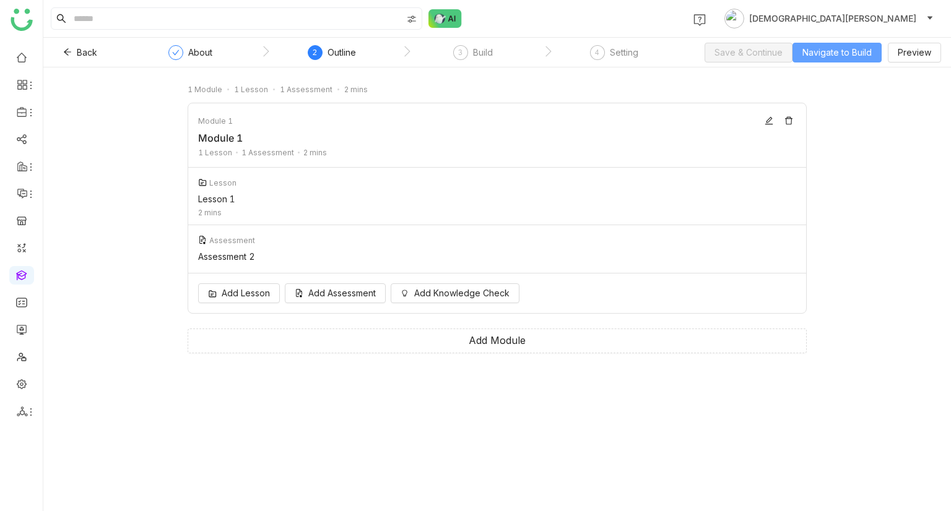
click at [857, 49] on span "Navigate to Build" at bounding box center [836, 53] width 69 height 14
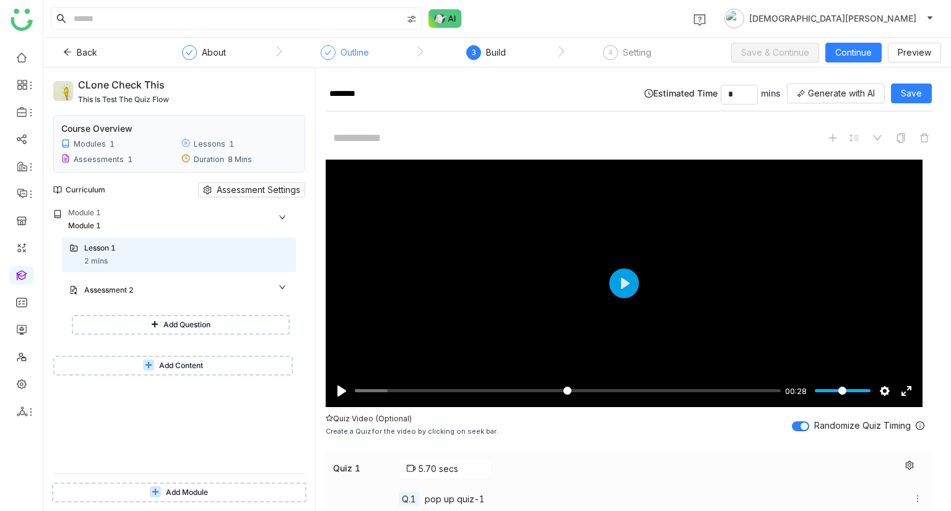
click at [334, 60] on div "Outline" at bounding box center [345, 56] width 48 height 22
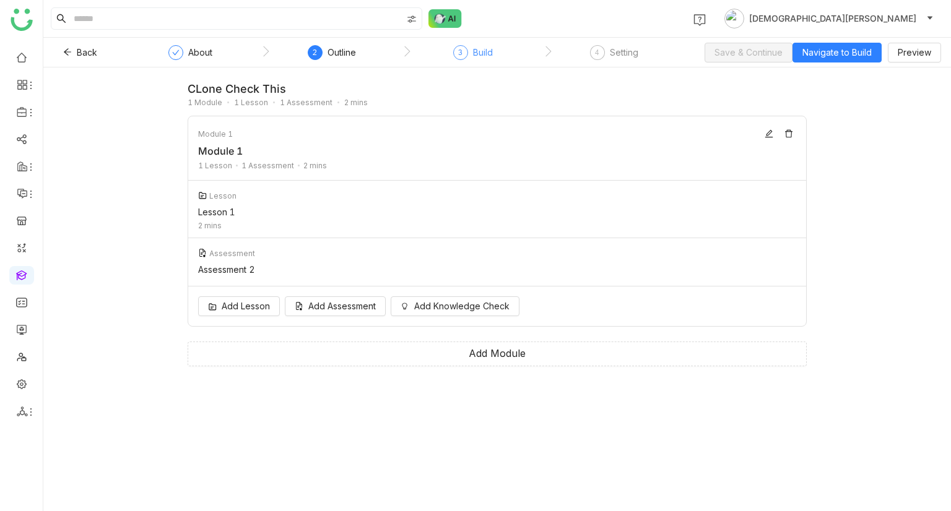
click at [461, 54] on span "3" at bounding box center [460, 52] width 4 height 9
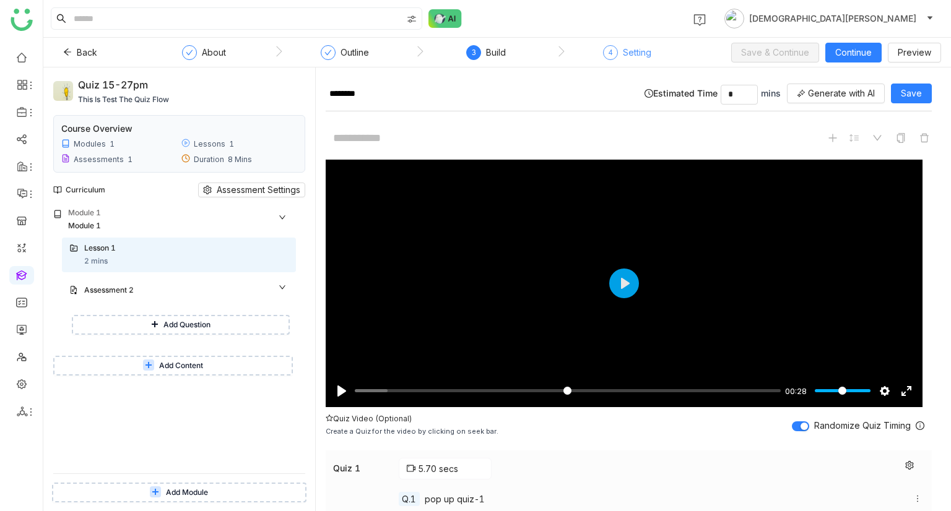
click at [629, 53] on div "Setting" at bounding box center [637, 52] width 28 height 15
click at [77, 49] on span "Back" at bounding box center [87, 53] width 20 height 14
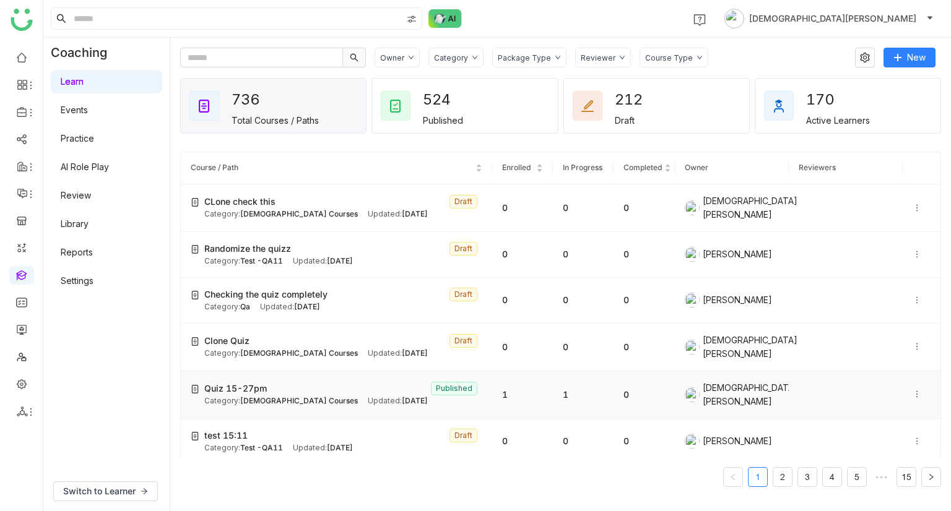
click at [912, 390] on icon at bounding box center [916, 394] width 9 height 9
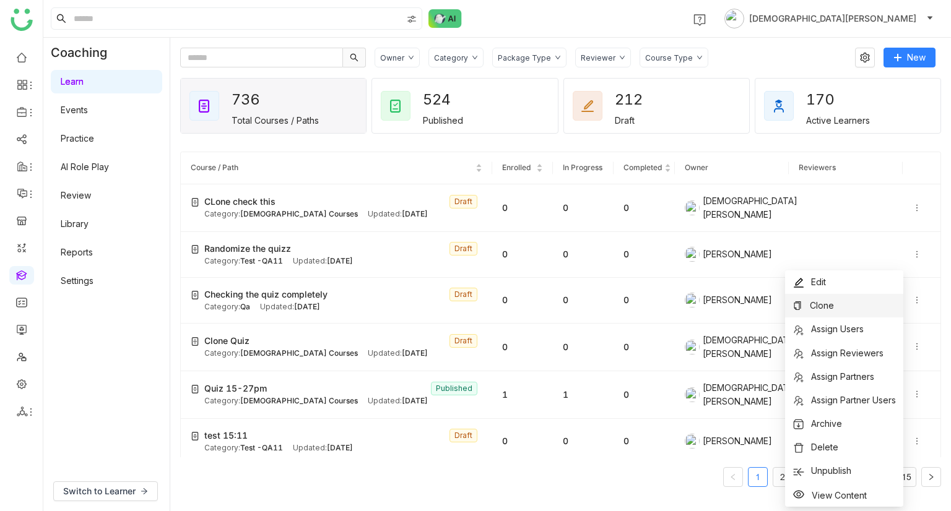
click at [825, 302] on span "Clone" at bounding box center [822, 305] width 24 height 11
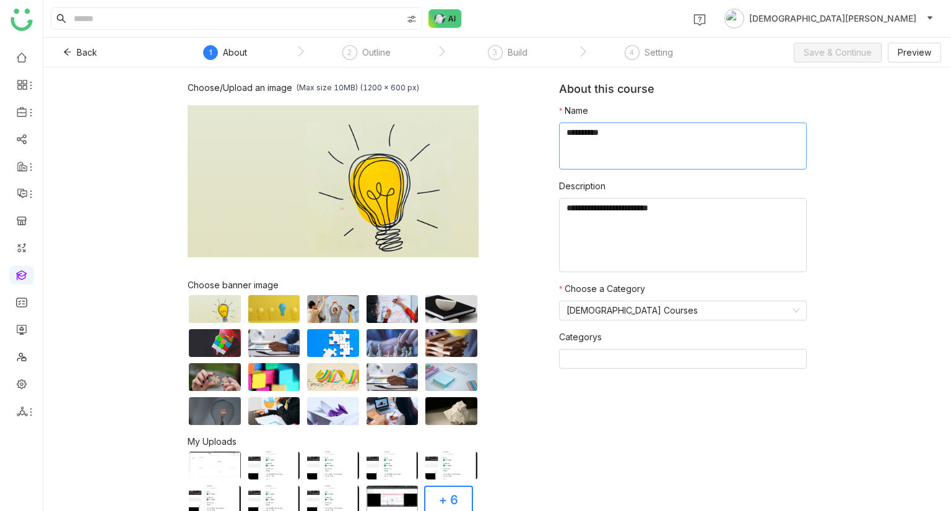
click at [633, 152] on textarea at bounding box center [683, 146] width 248 height 47
click at [633, 152] on textarea "To enrich screen reader interactions, please activate Accessibility in Grammarl…" at bounding box center [683, 146] width 248 height 47
type textarea "**********"
click at [829, 50] on span "Save & Continue" at bounding box center [837, 53] width 68 height 14
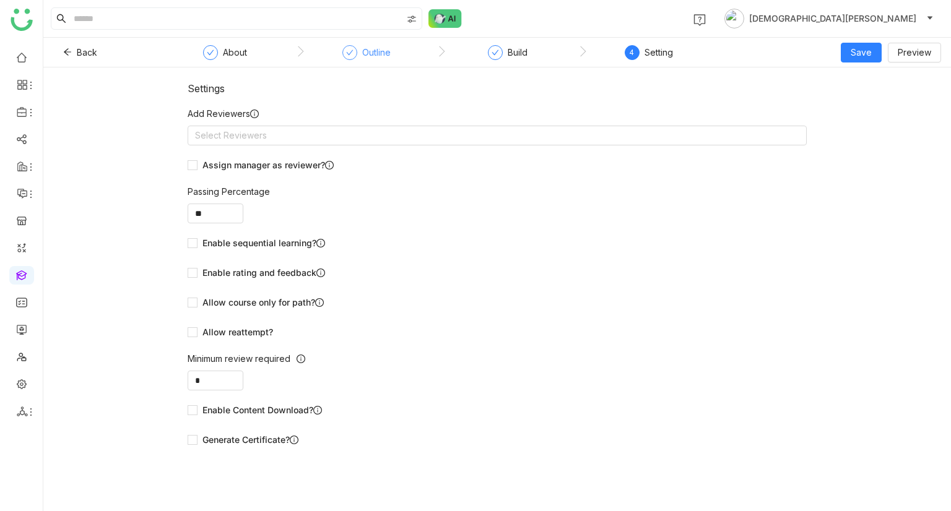
click at [379, 53] on div "Outline" at bounding box center [376, 52] width 28 height 15
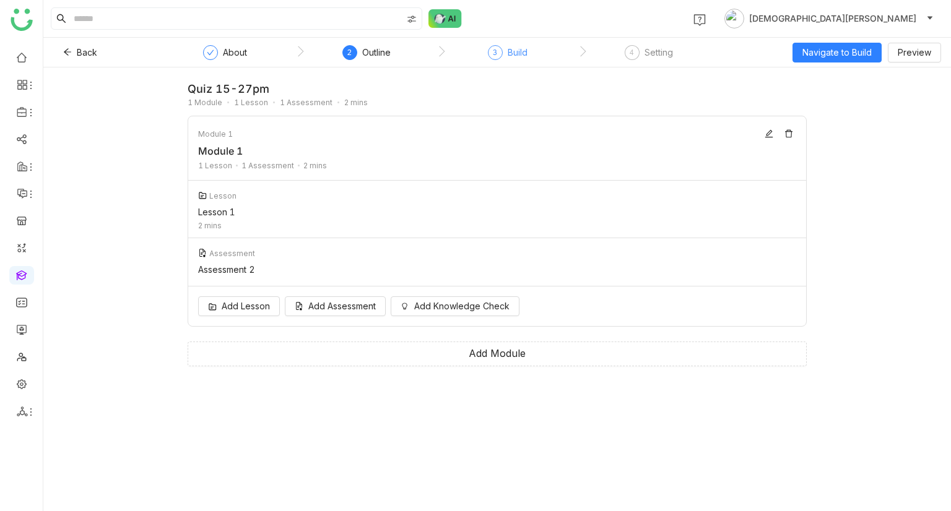
click at [499, 58] on div "3 Build" at bounding box center [508, 56] width 40 height 22
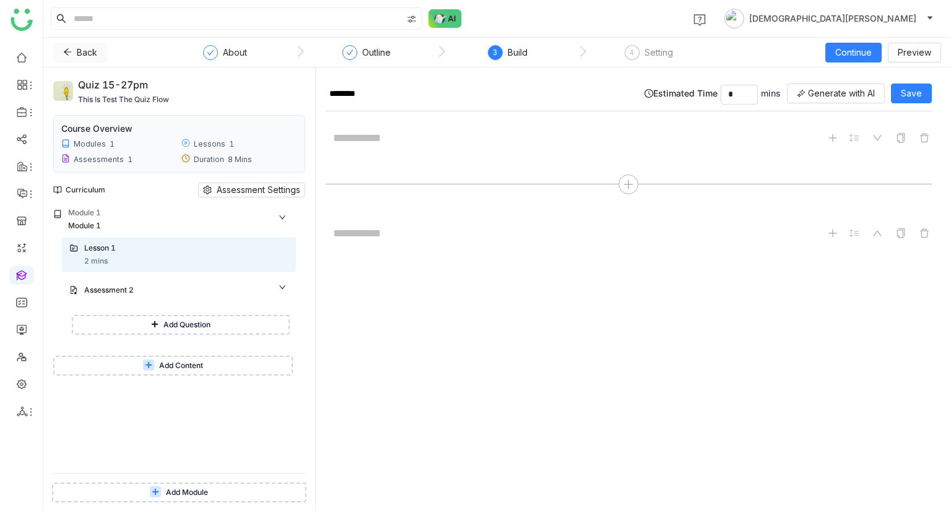
click at [67, 48] on icon at bounding box center [67, 52] width 9 height 9
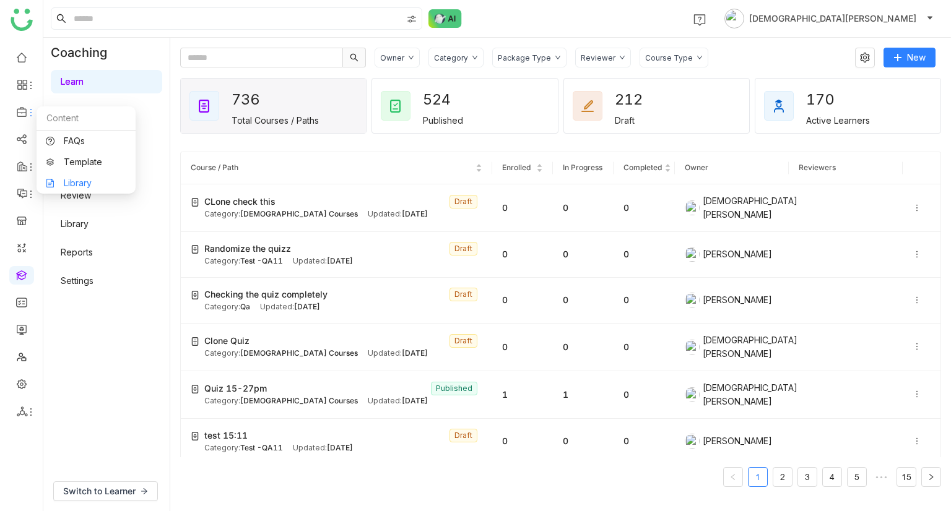
click at [91, 186] on link "Library" at bounding box center [86, 183] width 80 height 9
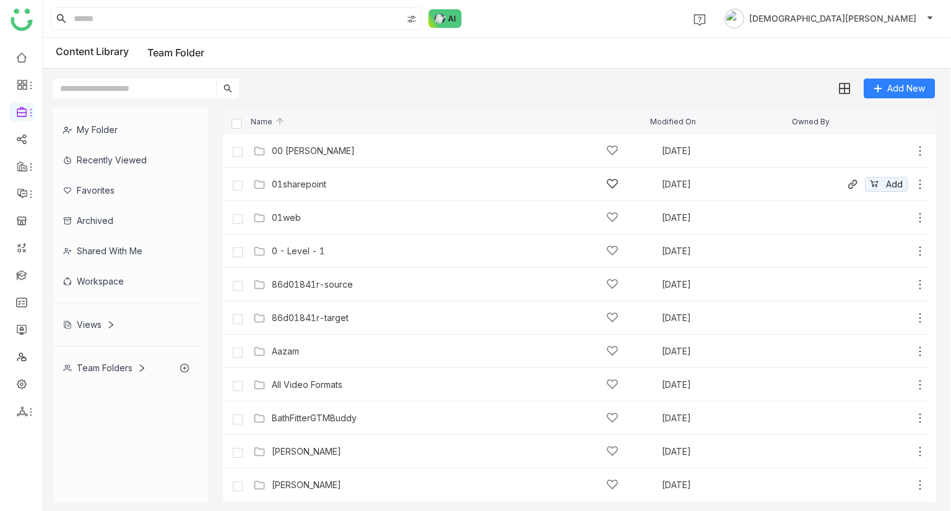
click at [368, 186] on div "01sharepoint" at bounding box center [445, 184] width 347 height 13
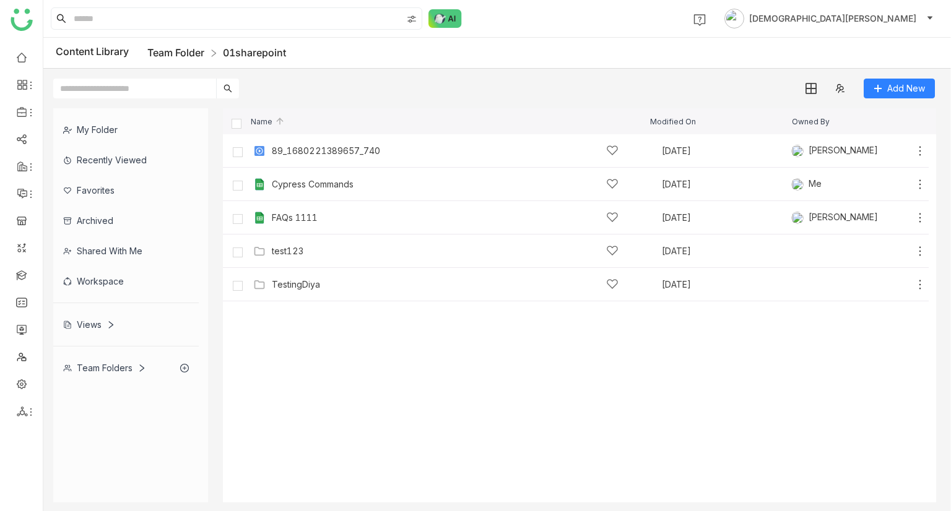
click at [170, 48] on link "Team Folder" at bounding box center [175, 52] width 57 height 12
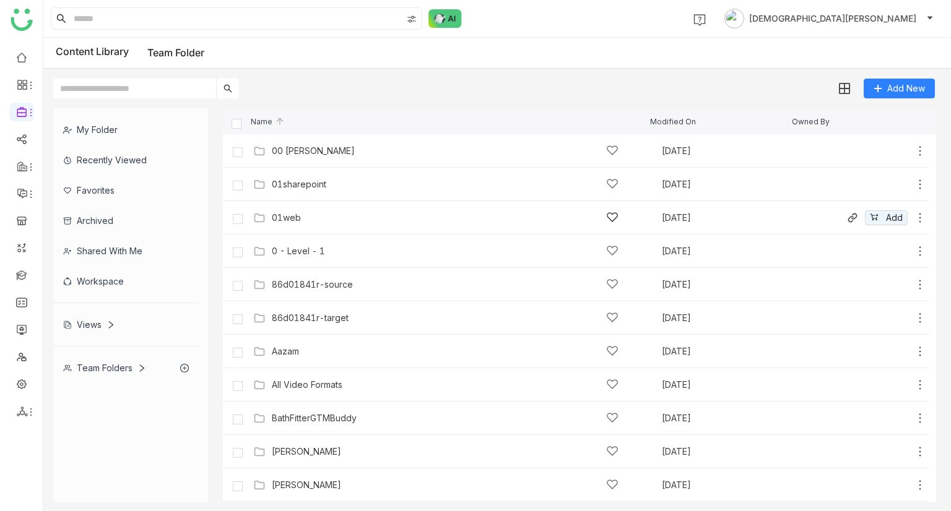
click at [914, 220] on icon at bounding box center [920, 218] width 12 height 12
click at [410, 89] on div "Add New" at bounding box center [493, 84] width 901 height 30
